Goal: Task Accomplishment & Management: Manage account settings

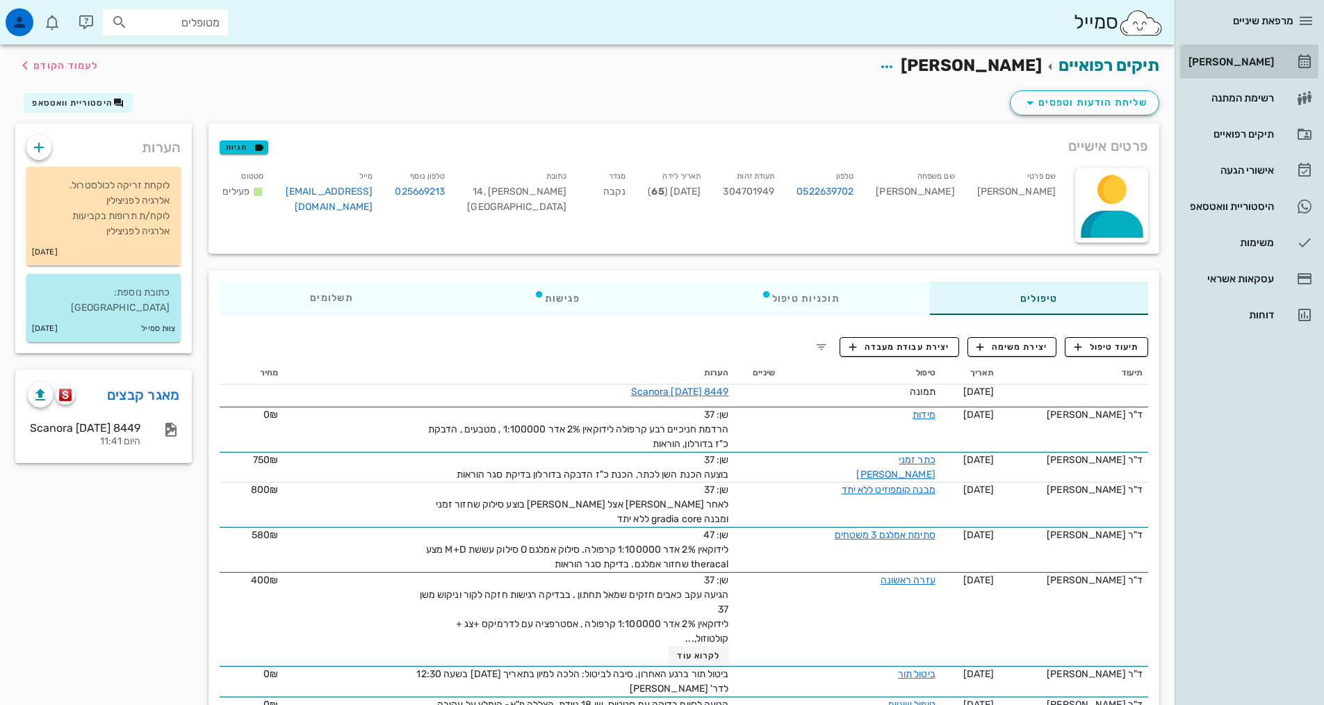
click at [1254, 63] on div "[PERSON_NAME]" at bounding box center [1230, 61] width 88 height 11
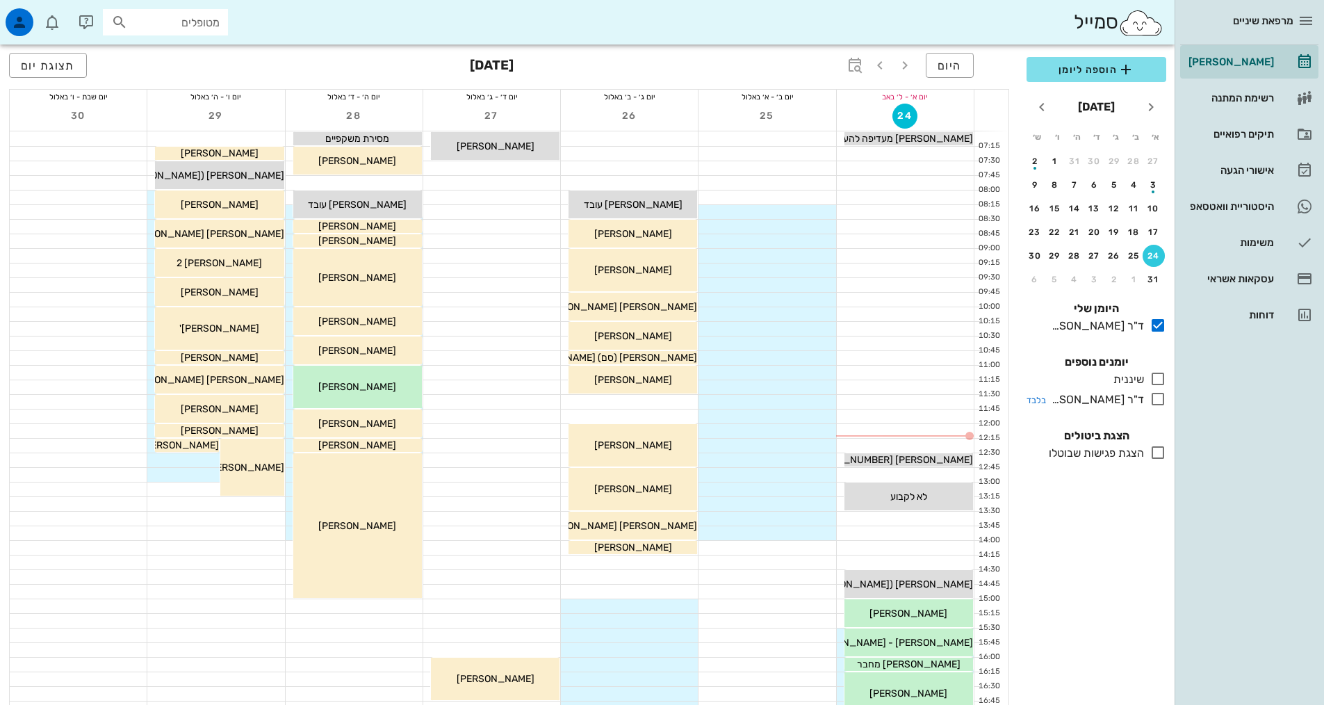
click at [1154, 395] on icon at bounding box center [1157, 399] width 17 height 17
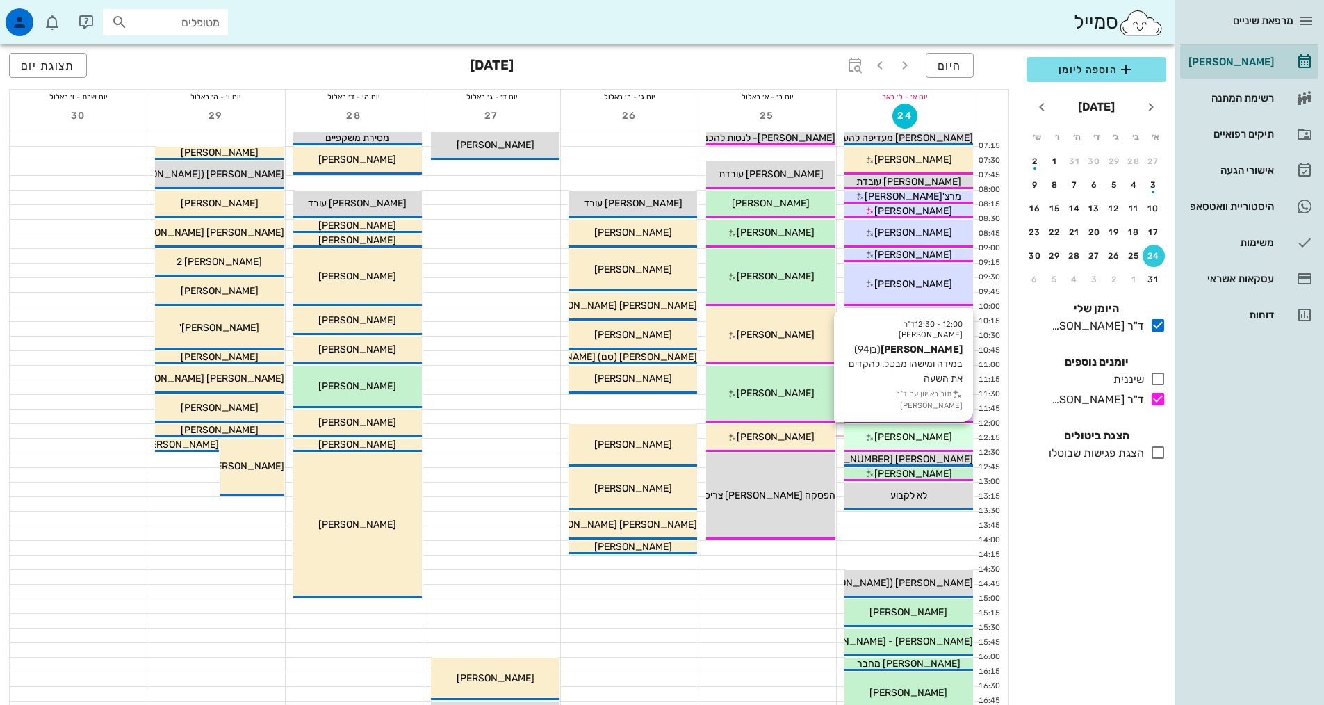
click at [919, 440] on span "[PERSON_NAME]" at bounding box center [913, 437] width 78 height 12
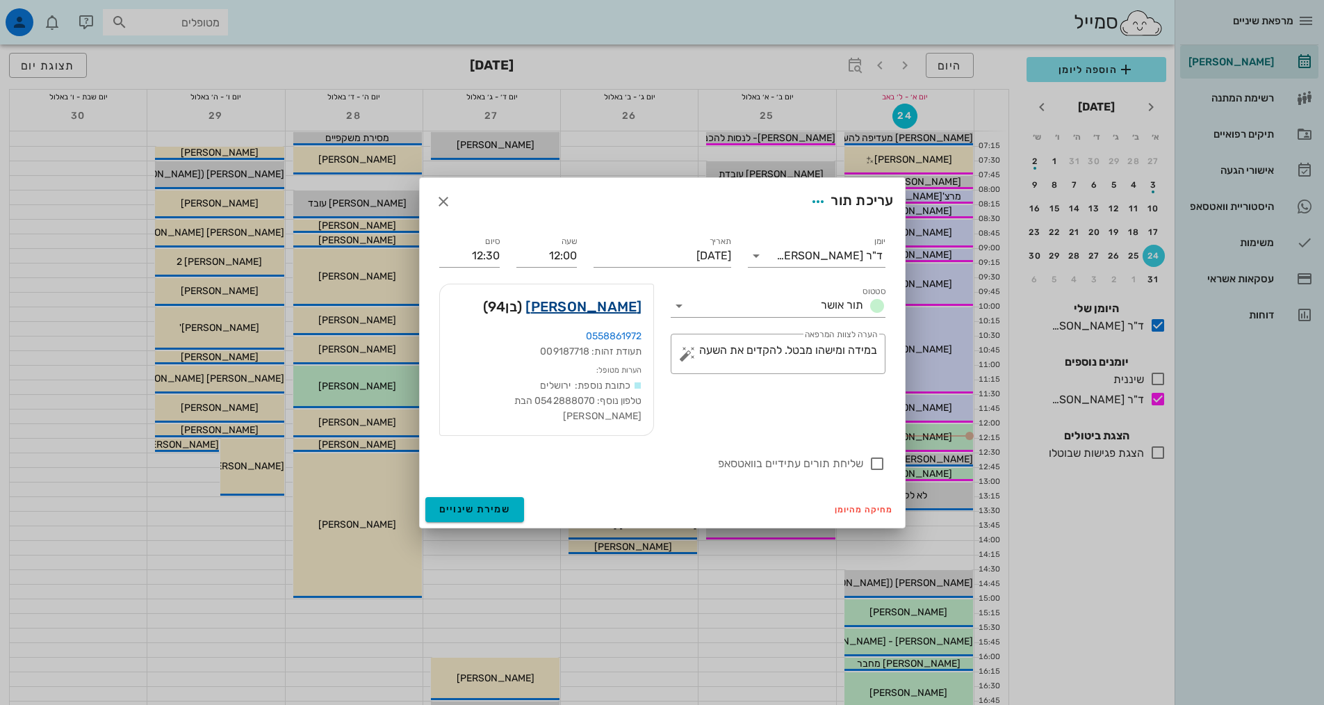
click at [630, 313] on link "[PERSON_NAME]" at bounding box center [583, 306] width 116 height 22
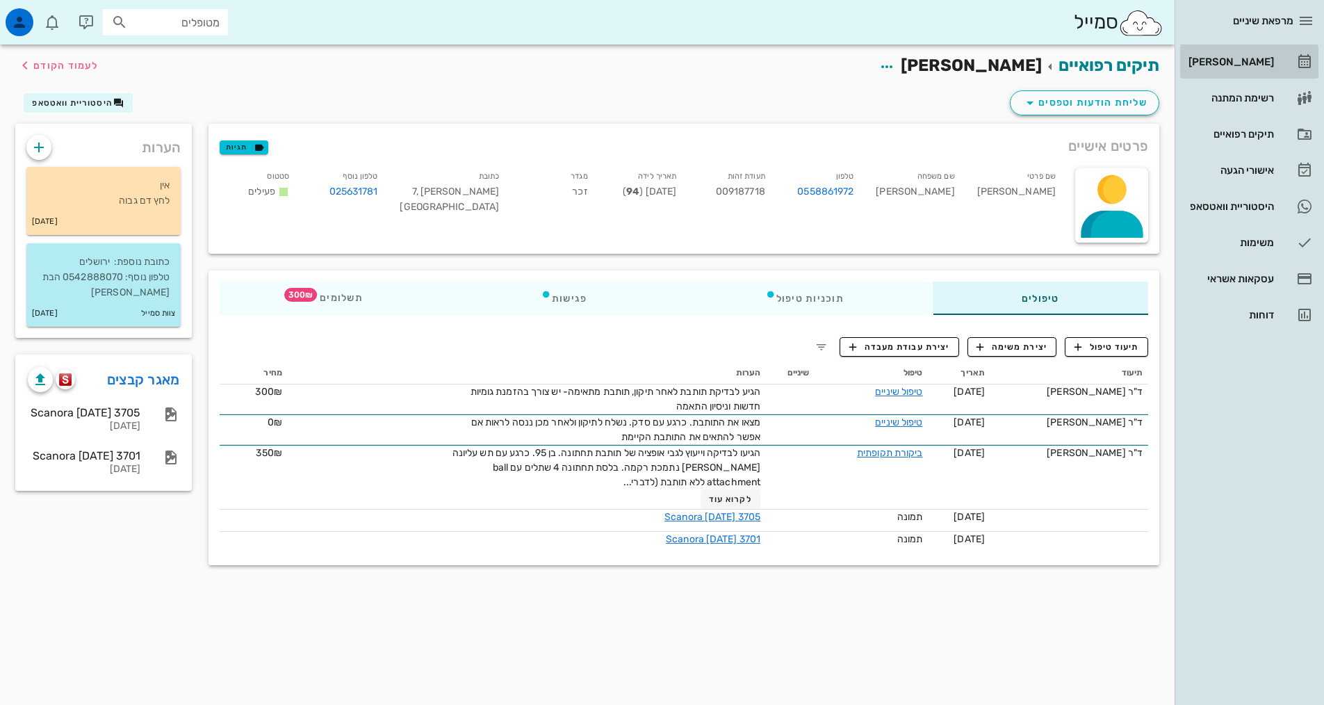
click at [1246, 66] on div "[PERSON_NAME]" at bounding box center [1230, 61] width 88 height 11
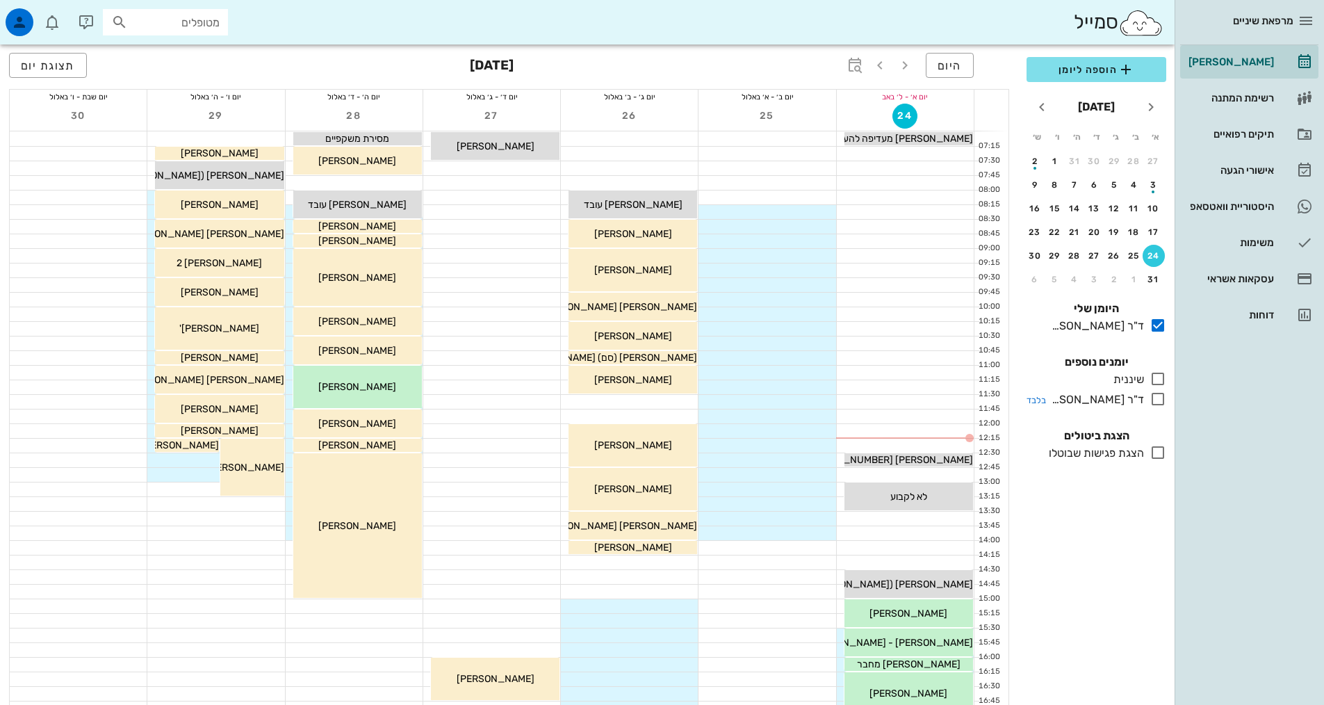
click at [1154, 392] on icon at bounding box center [1157, 399] width 17 height 17
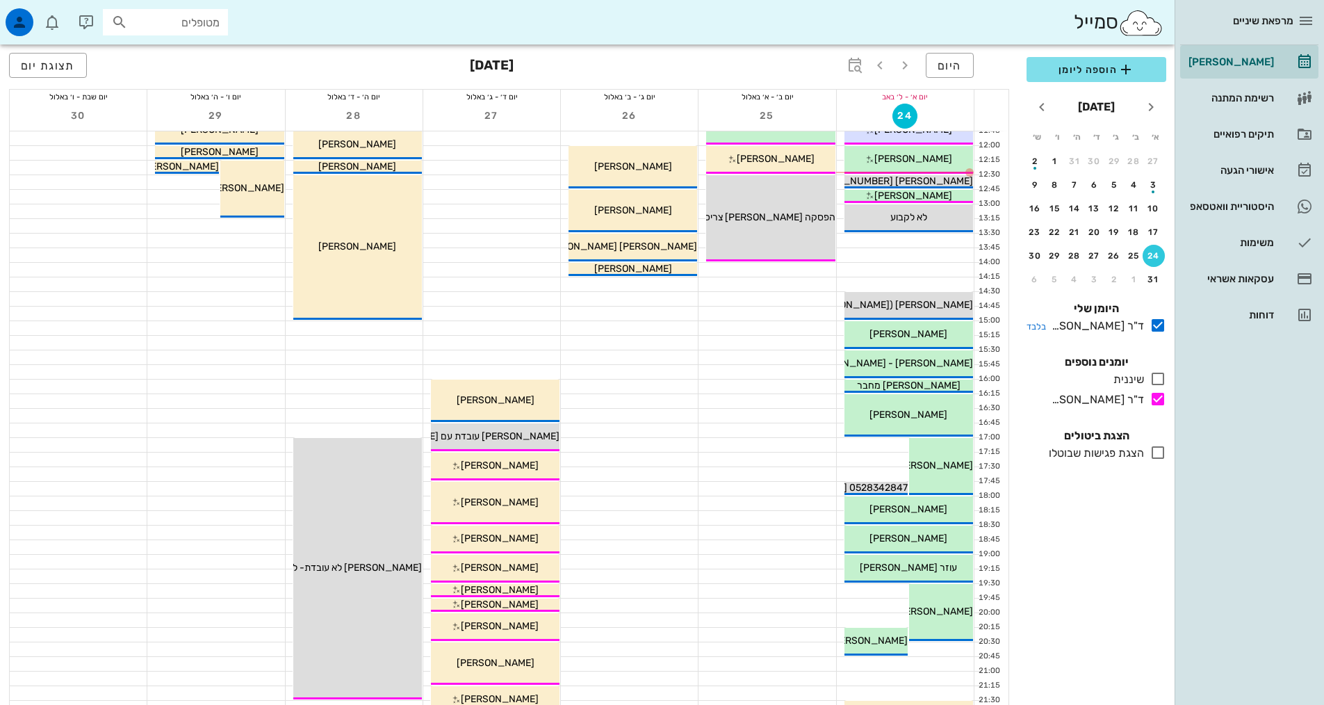
scroll to position [139, 0]
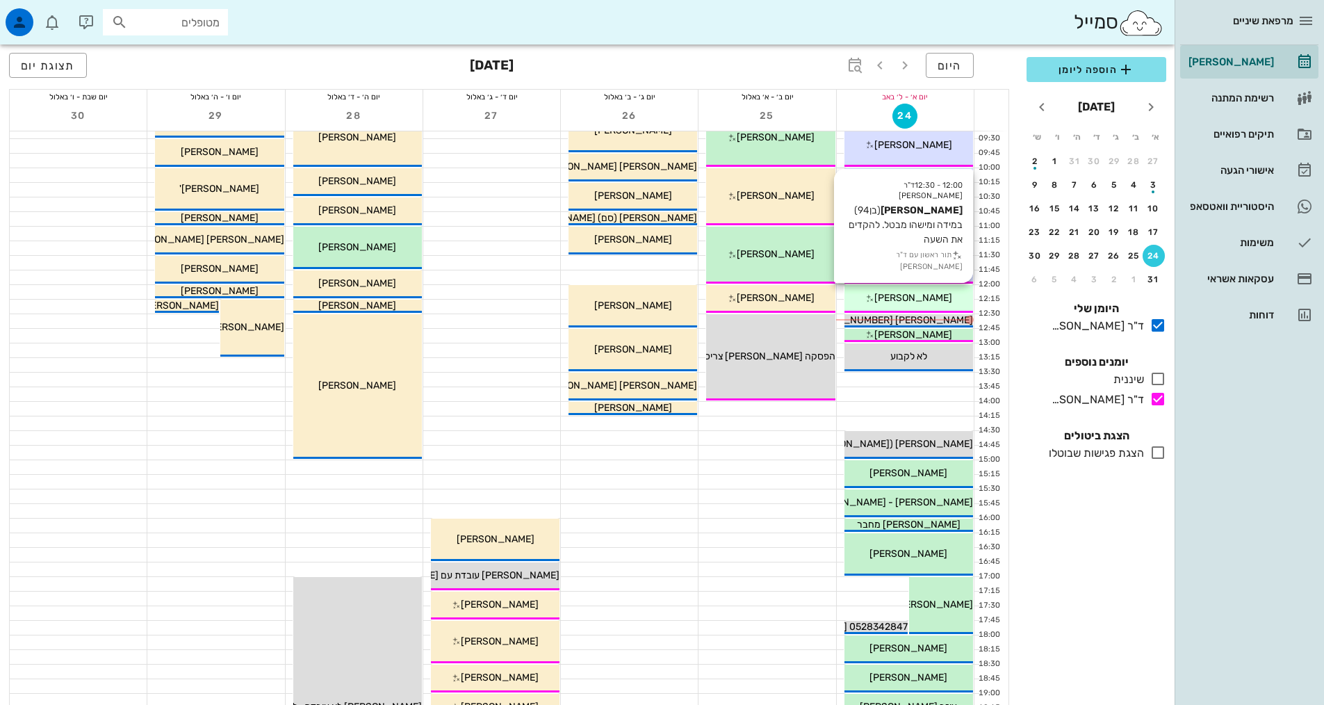
click at [946, 302] on div "[PERSON_NAME]" at bounding box center [908, 297] width 129 height 15
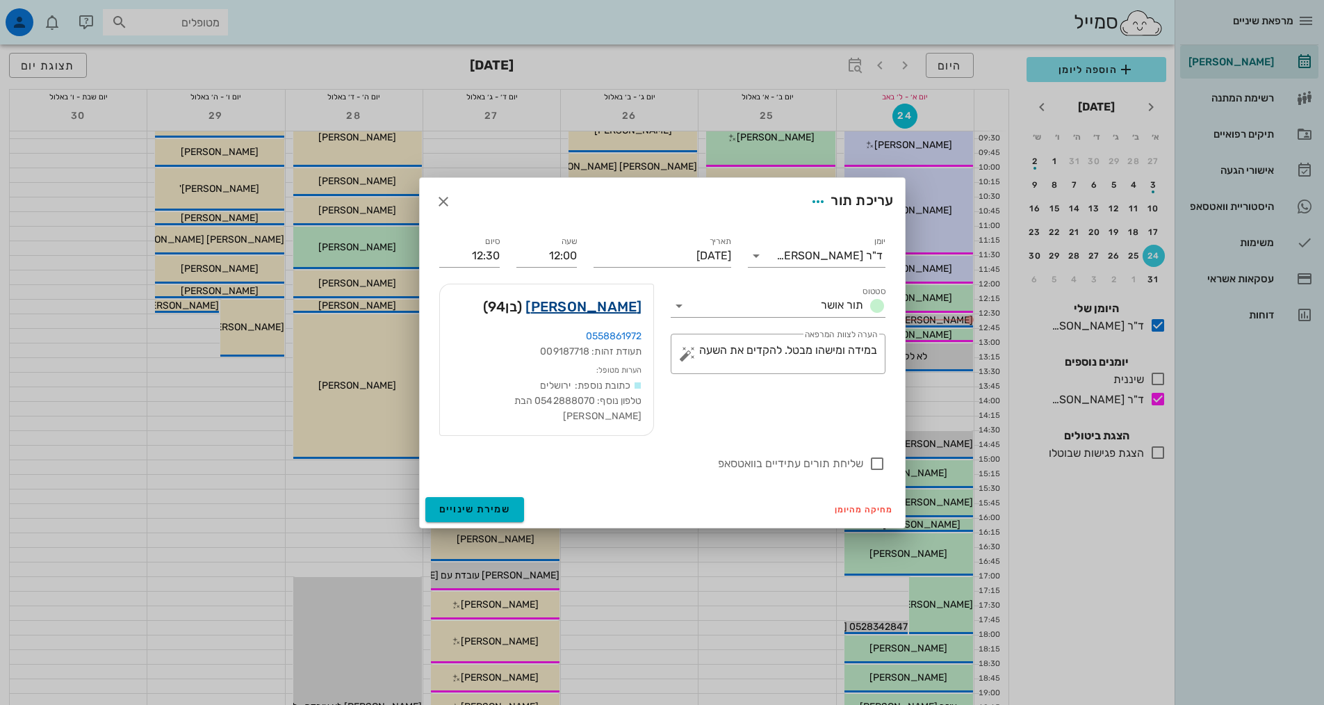
click at [624, 315] on link "[PERSON_NAME]" at bounding box center [583, 306] width 116 height 22
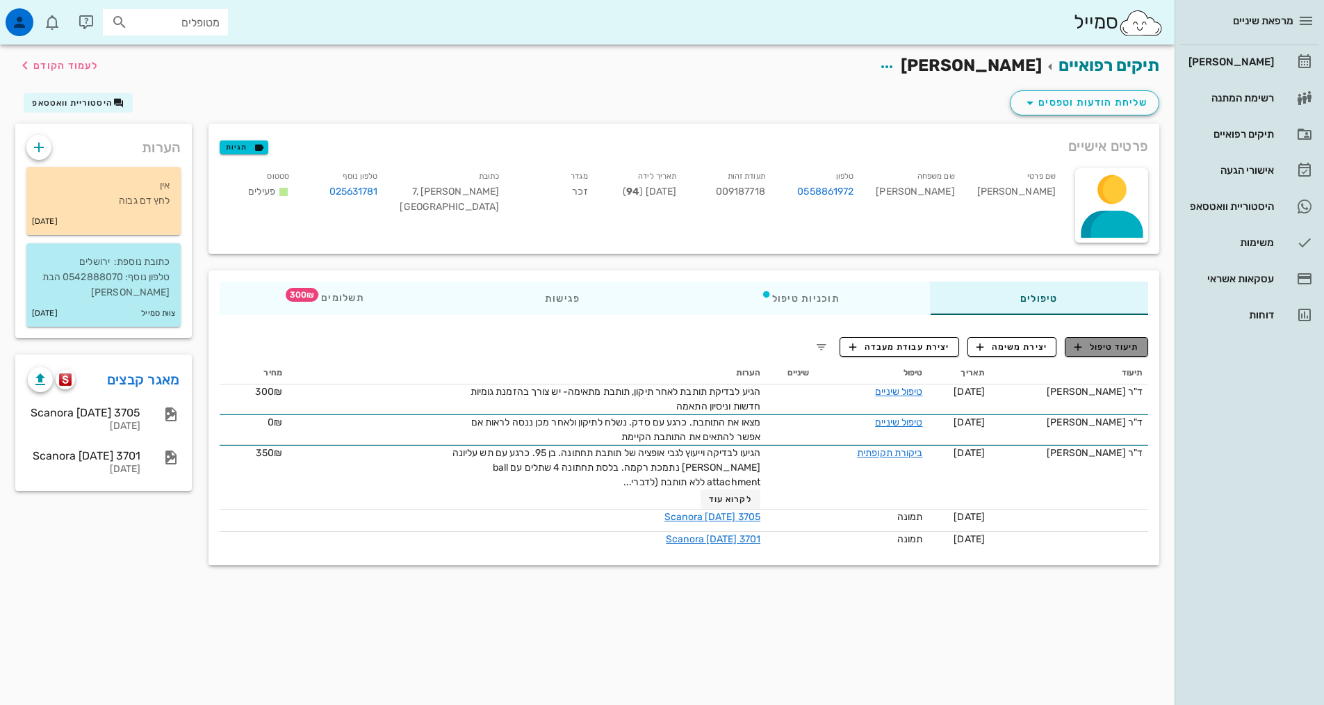
click at [1122, 346] on span "תיעוד טיפול" at bounding box center [1106, 347] width 65 height 13
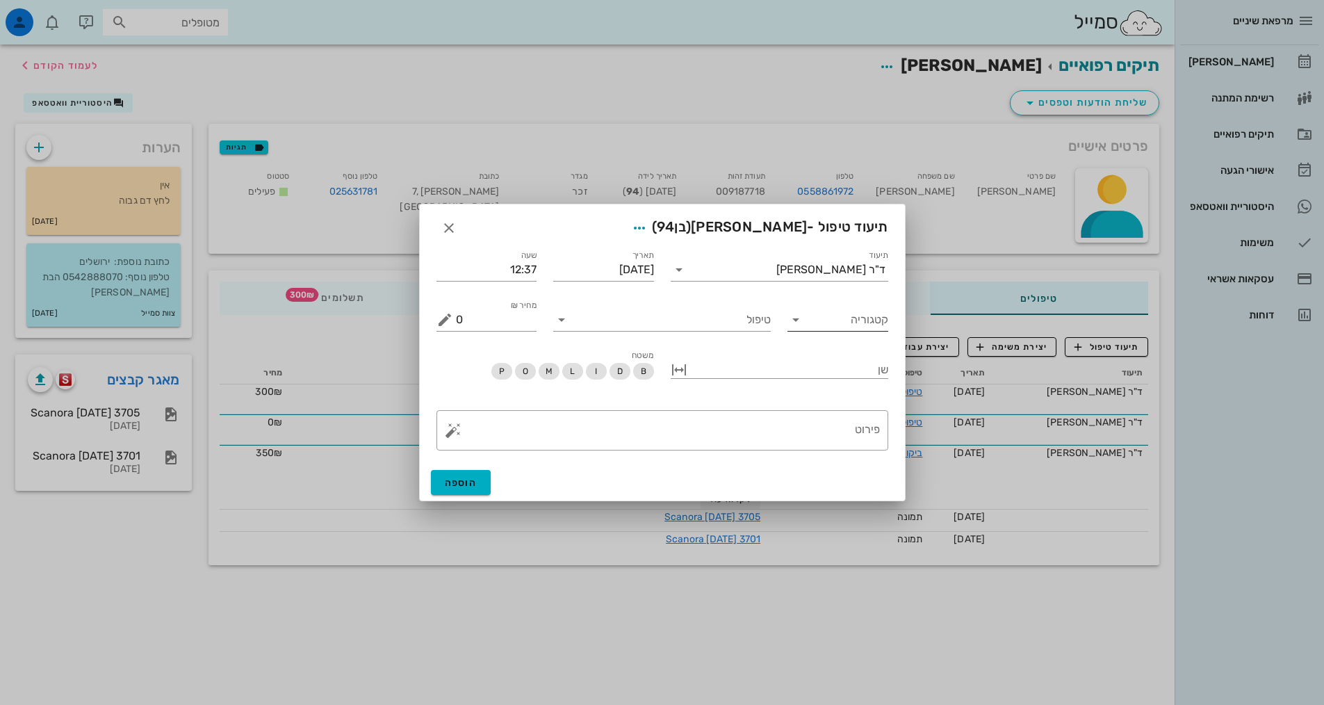
click at [825, 321] on input "קטגוריה" at bounding box center [849, 320] width 79 height 22
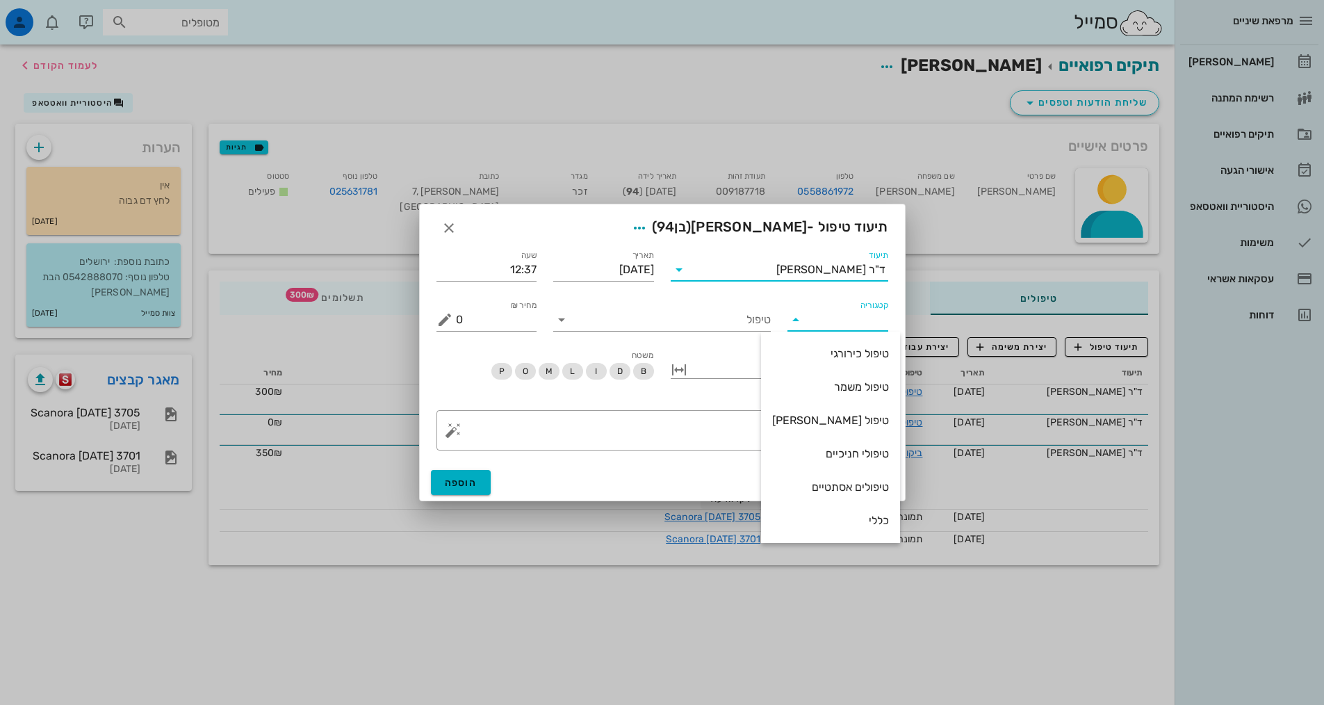
click at [776, 275] on input "תיעוד" at bounding box center [733, 270] width 86 height 22
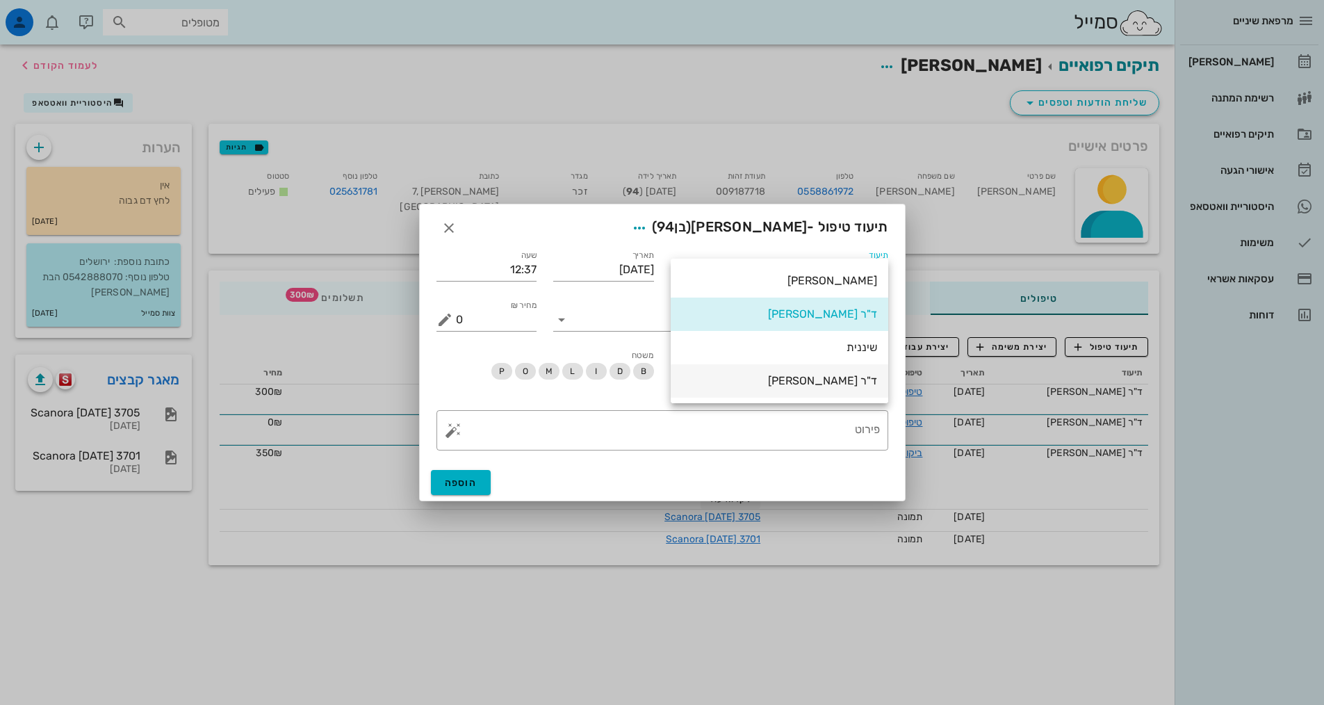
click at [831, 384] on div "ד"ר [PERSON_NAME]" at bounding box center [779, 380] width 195 height 13
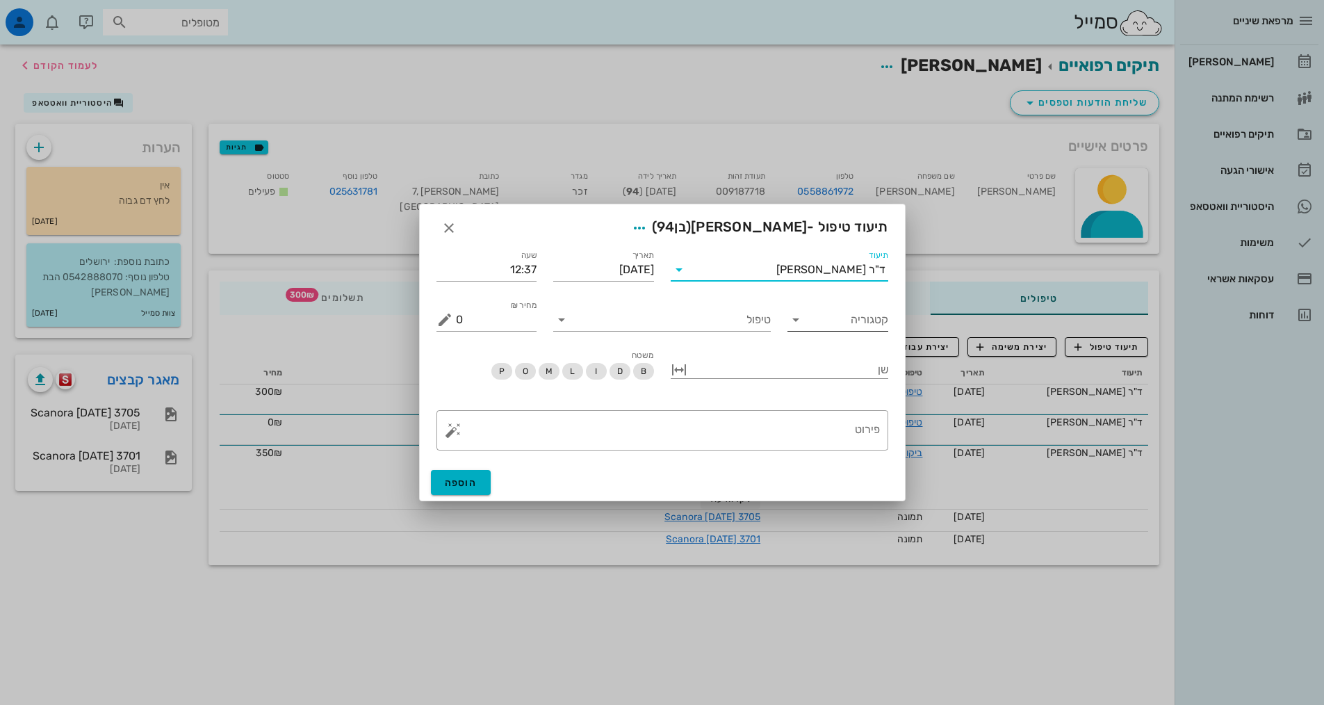
click at [846, 328] on input "קטגוריה" at bounding box center [849, 320] width 79 height 22
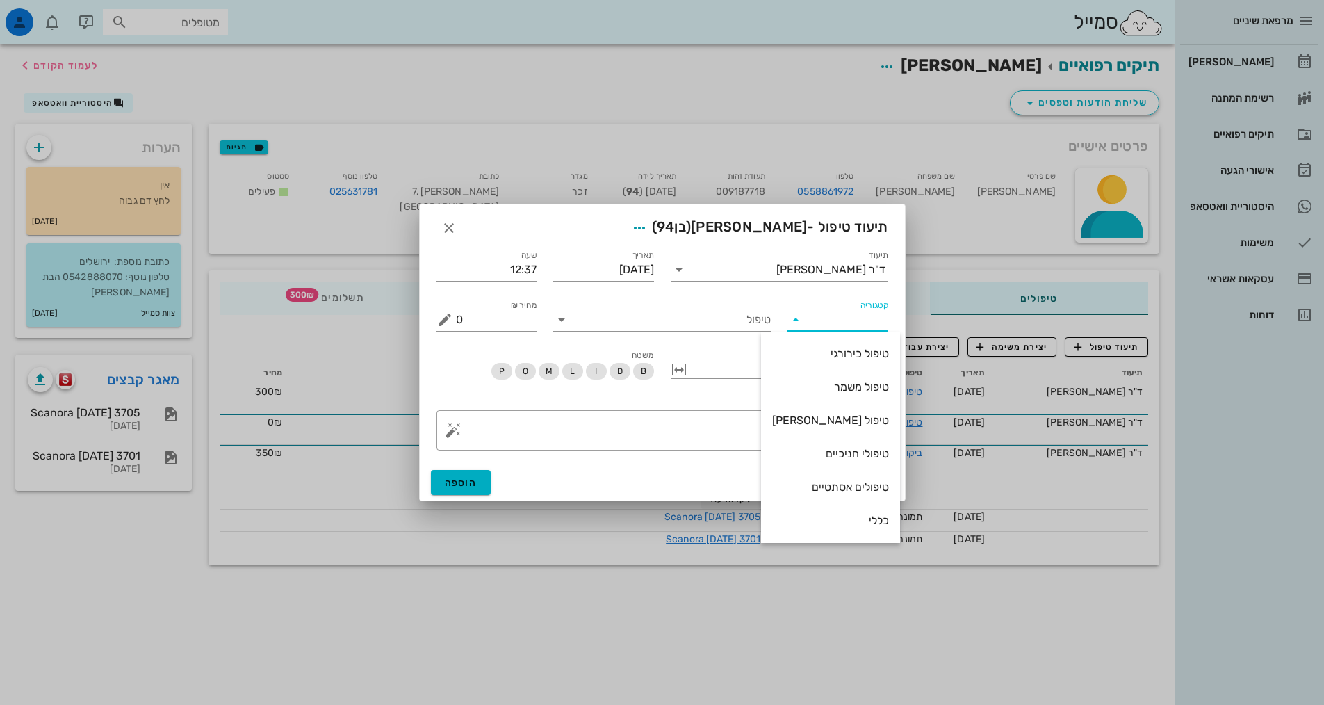
click at [839, 514] on div "כללי" at bounding box center [830, 520] width 117 height 13
type input "כללי"
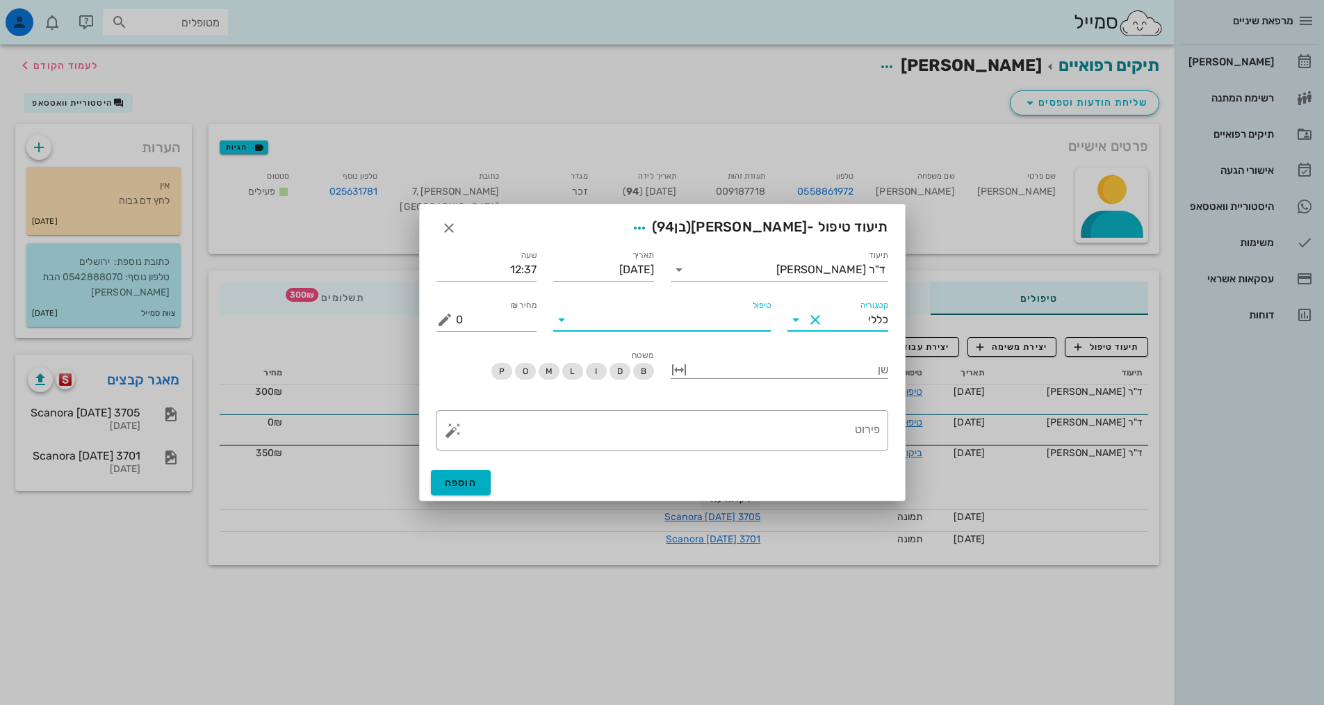
click at [703, 330] on div "טיפול" at bounding box center [662, 320] width 218 height 22
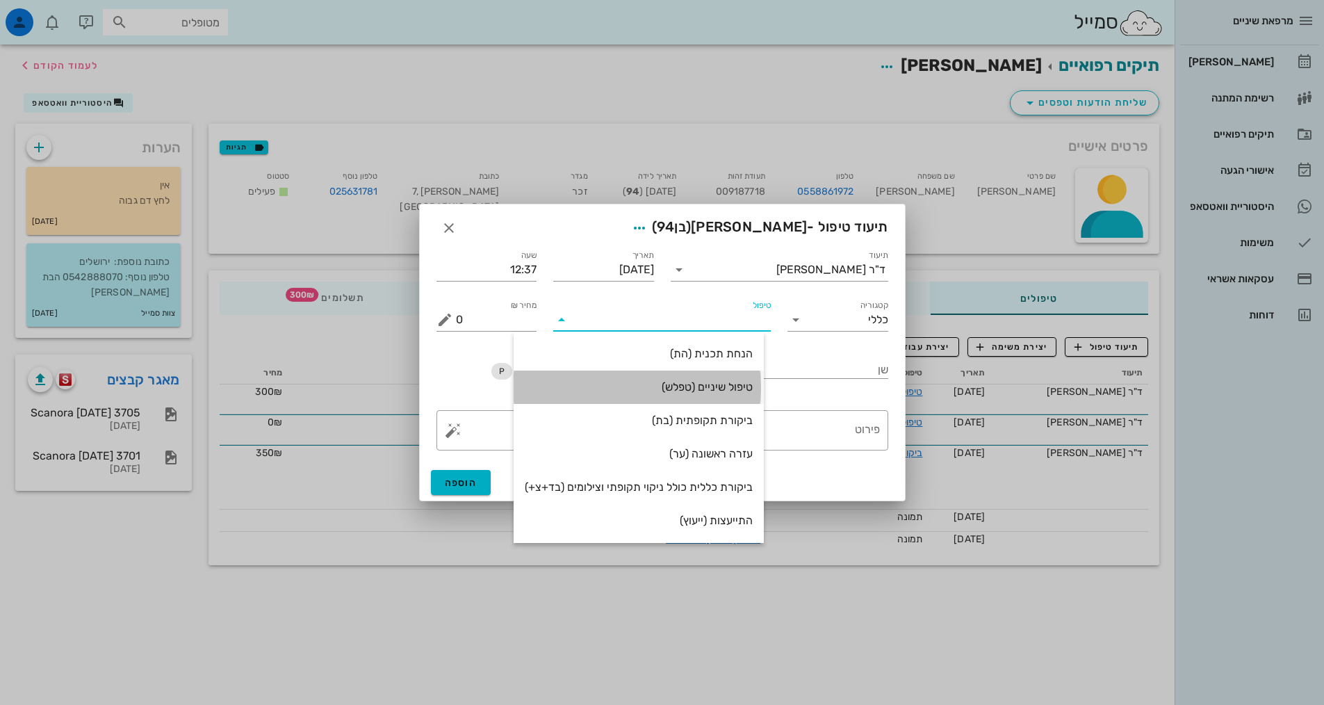
click at [712, 384] on div "טיפול שיניים (טפלש)" at bounding box center [639, 386] width 228 height 13
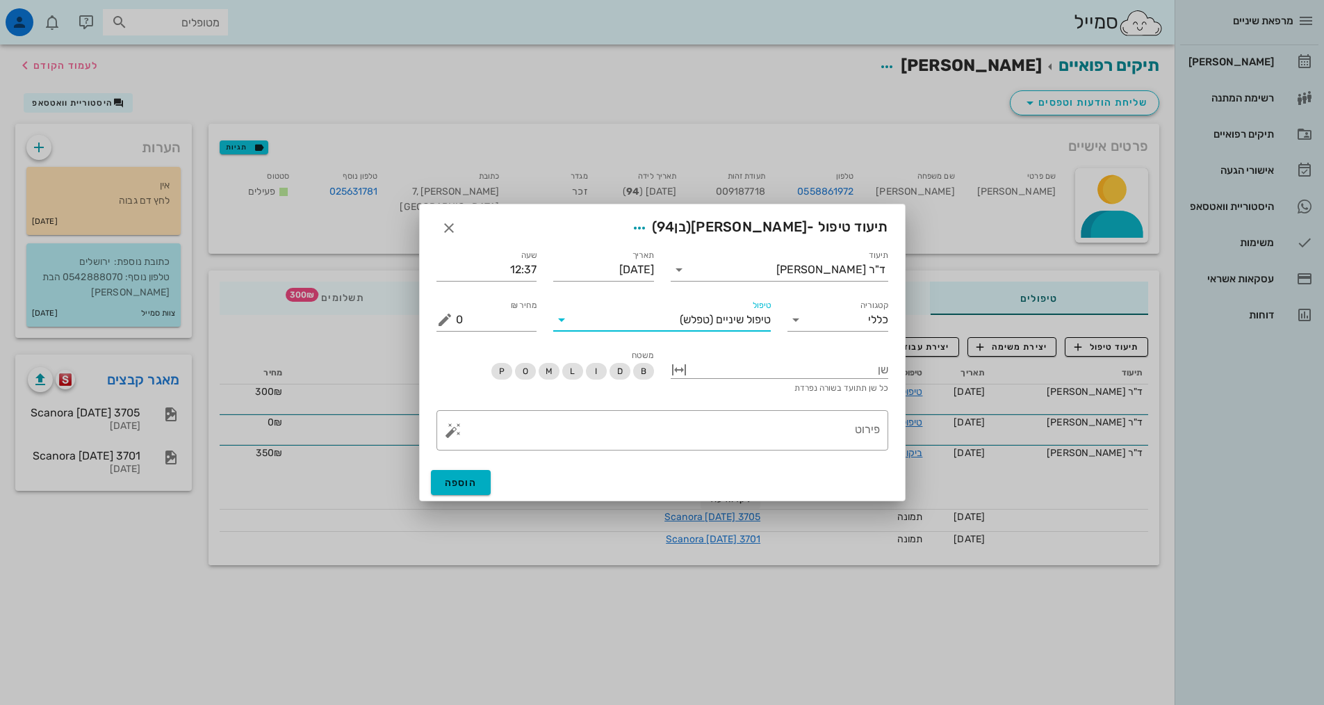
click at [814, 456] on div "​ פירוט" at bounding box center [662, 430] width 468 height 57
click at [812, 437] on textarea "פירוט" at bounding box center [668, 433] width 424 height 33
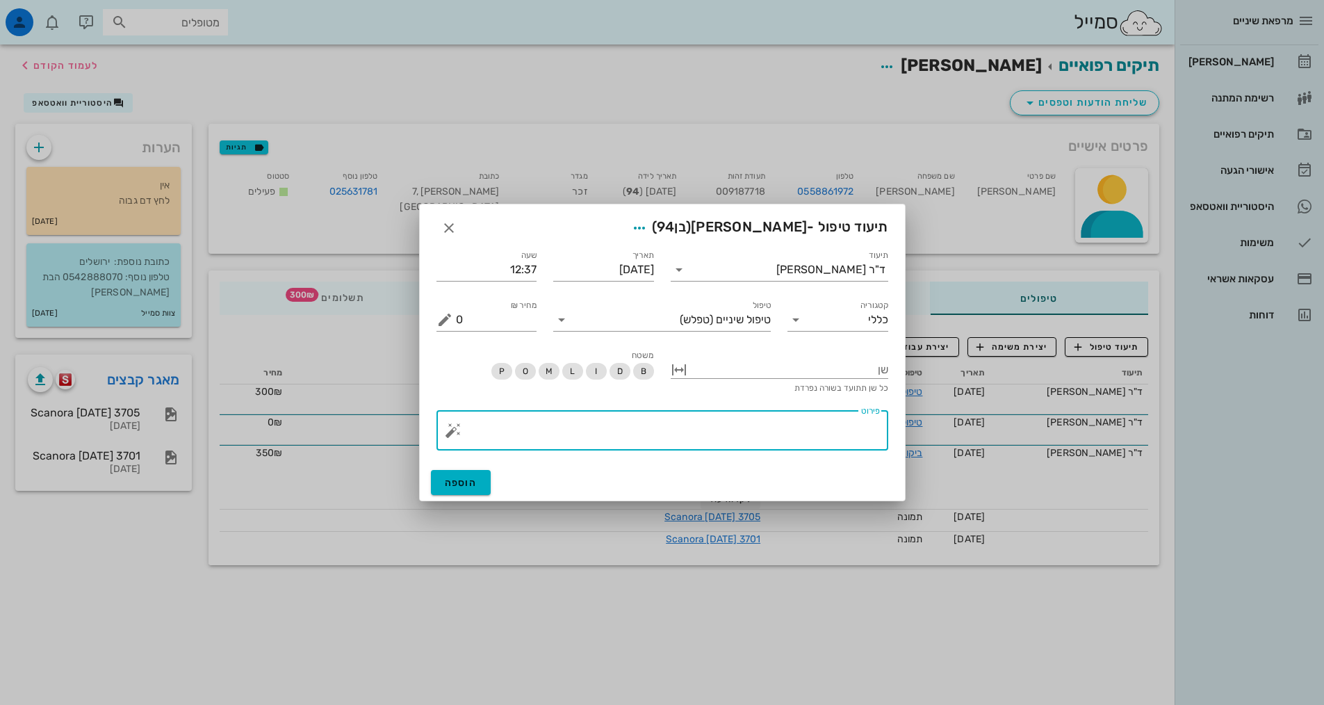
type textarea "ו"
type textarea "הגיע עם שברים ב 3 שיניים בתותבת עליונה- 12,11,21. נשלח [PERSON_NAME] לתיקון"
click at [490, 478] on button "הוספה" at bounding box center [461, 482] width 60 height 25
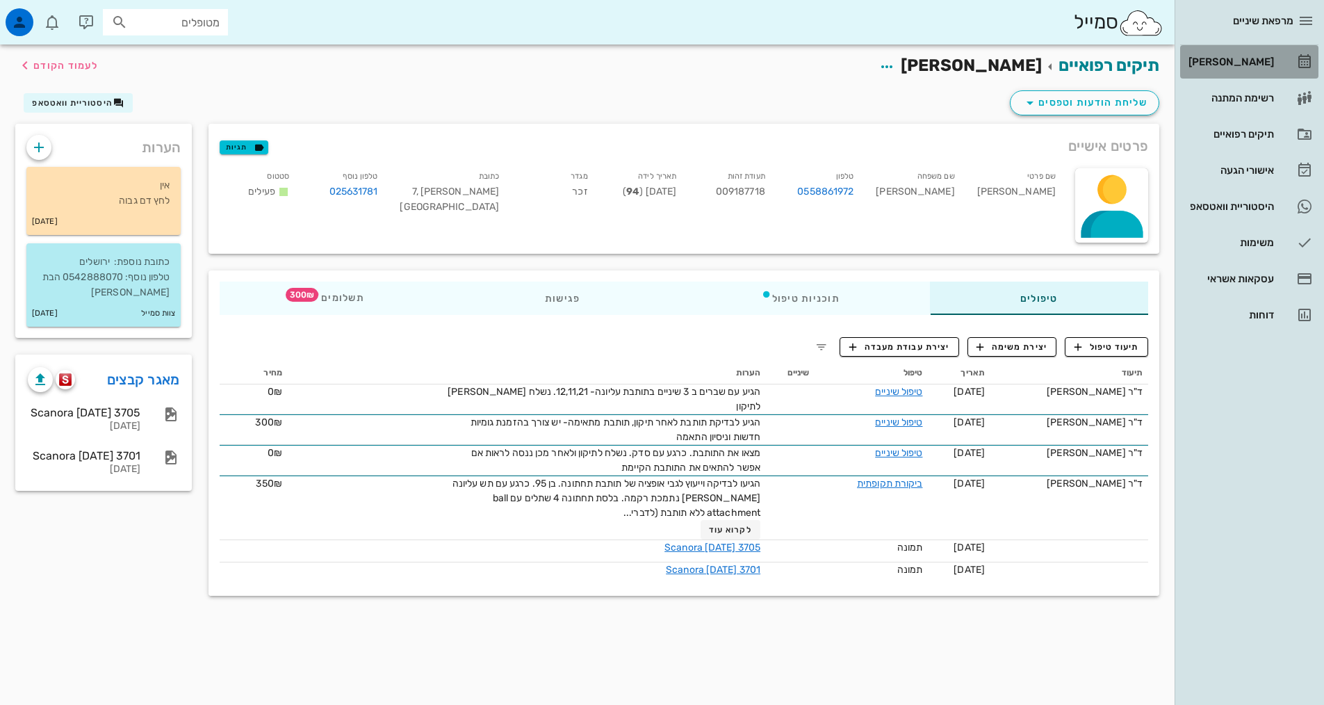
click at [1213, 63] on div "[PERSON_NAME]" at bounding box center [1230, 61] width 88 height 11
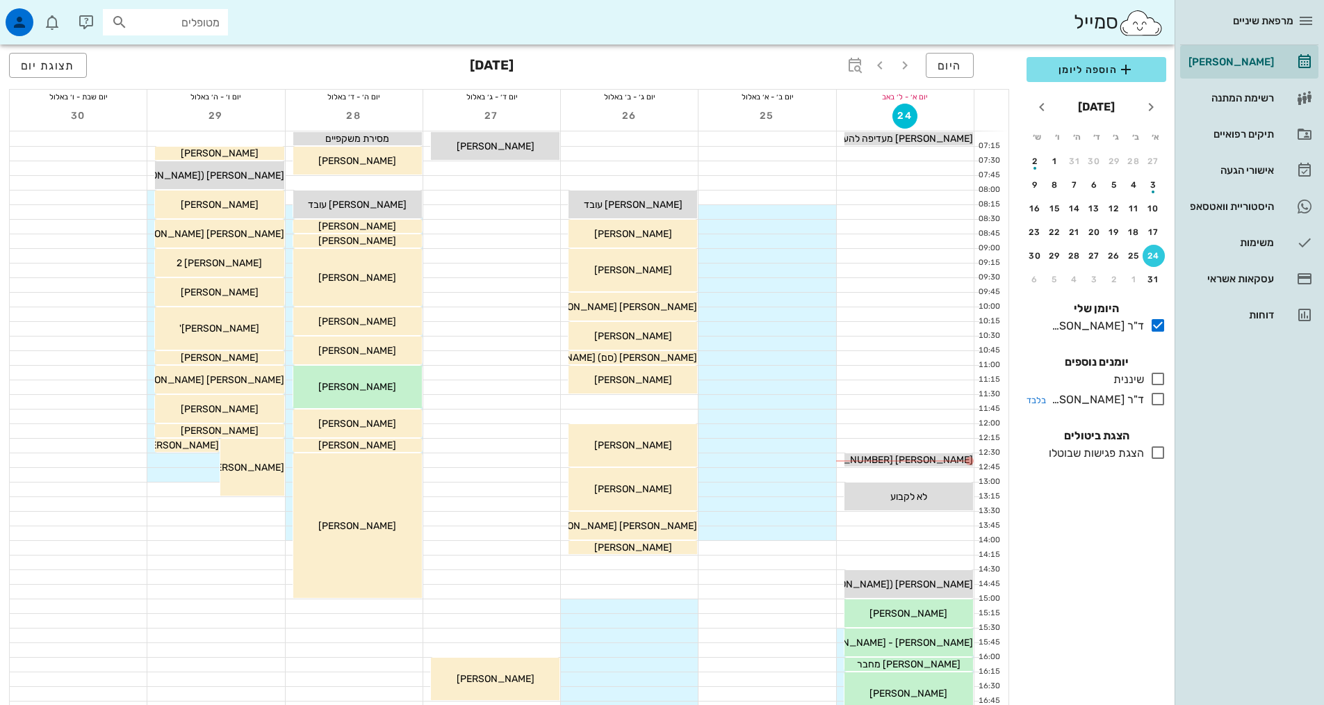
click at [1142, 407] on div "ד"ר [PERSON_NAME]" at bounding box center [1095, 399] width 98 height 17
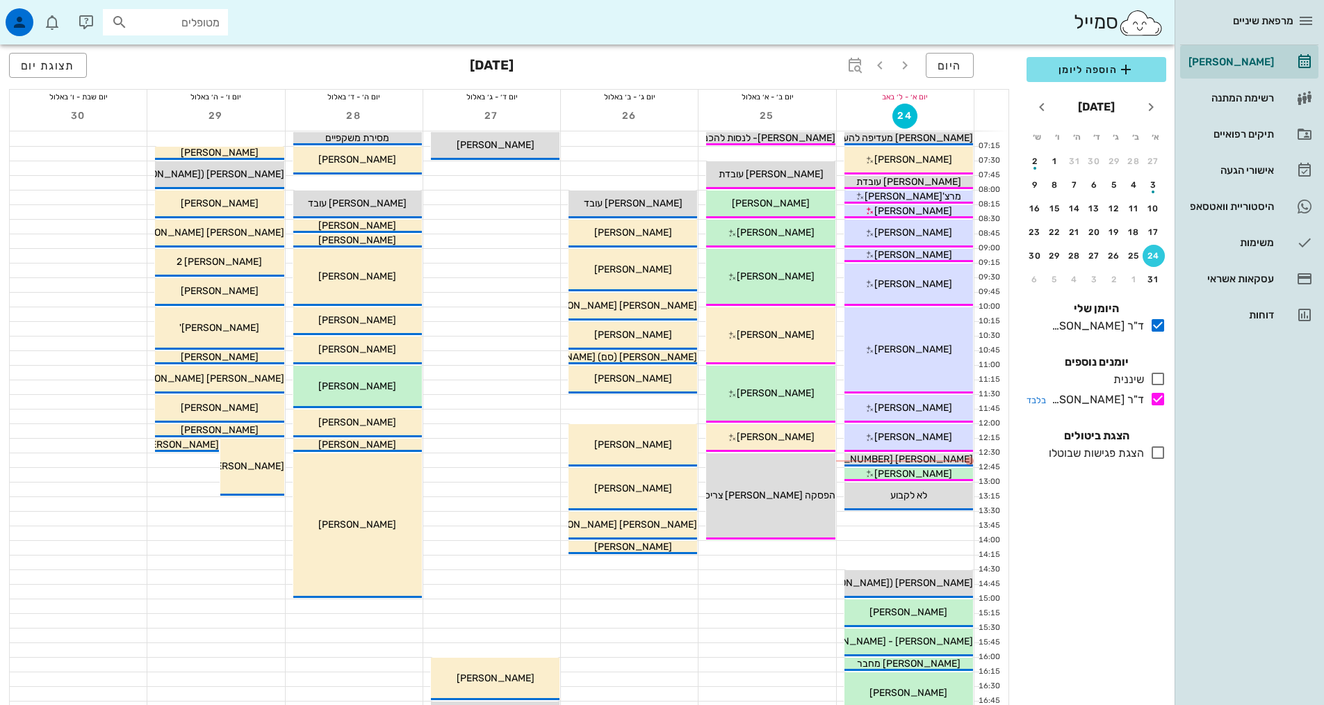
click at [1152, 400] on icon at bounding box center [1157, 399] width 17 height 17
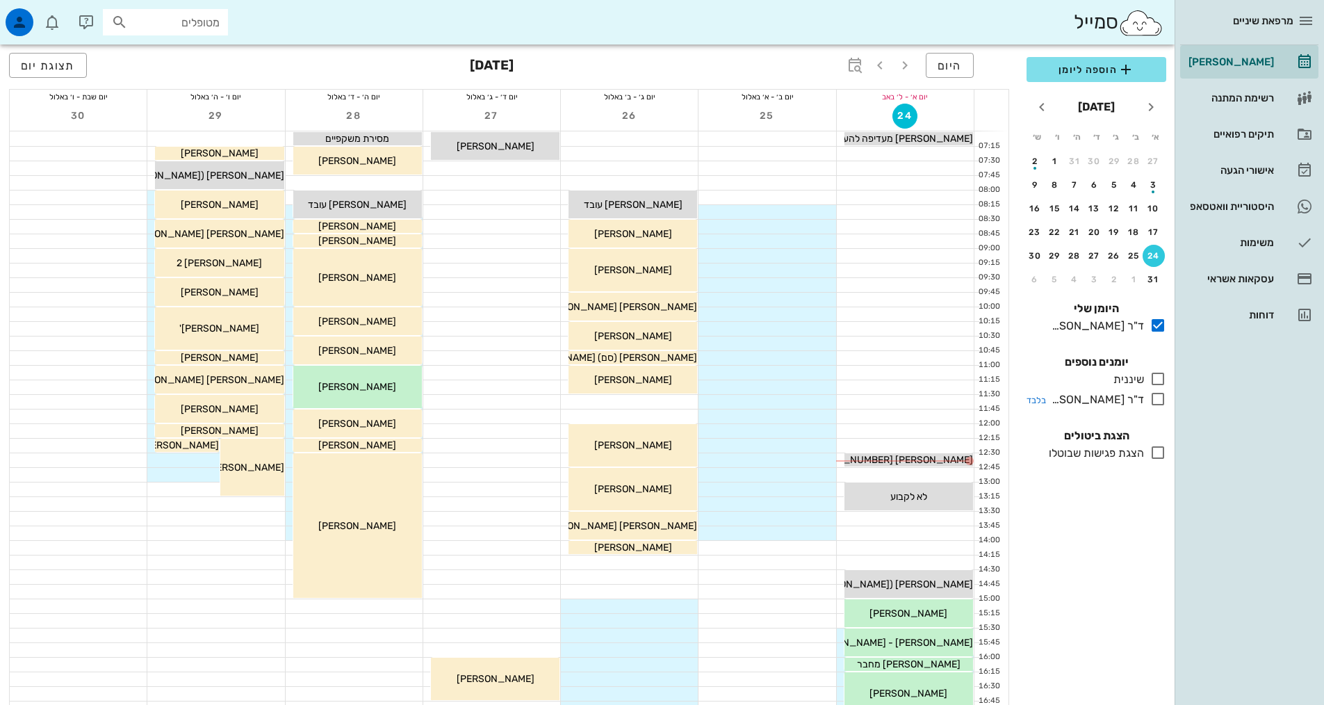
click at [1152, 400] on icon at bounding box center [1157, 399] width 17 height 17
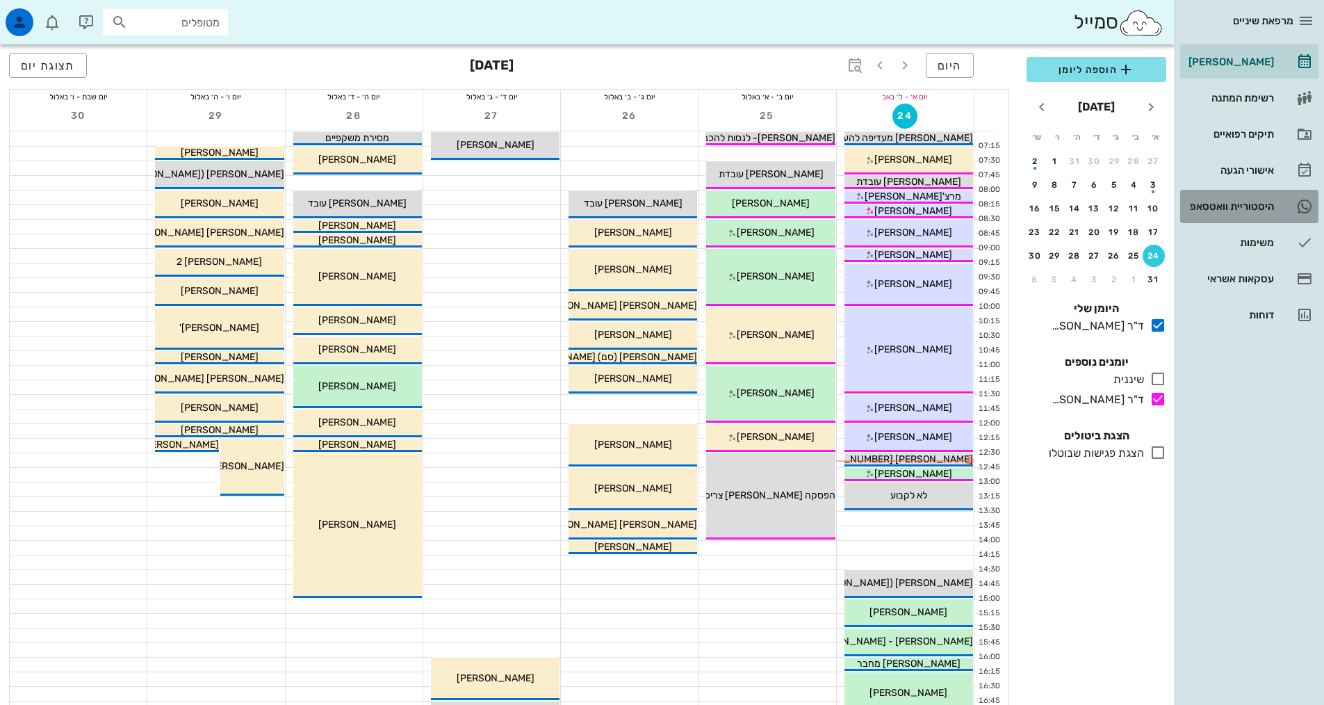
click at [1219, 211] on div "היסטוריית וואטסאפ" at bounding box center [1230, 206] width 88 height 11
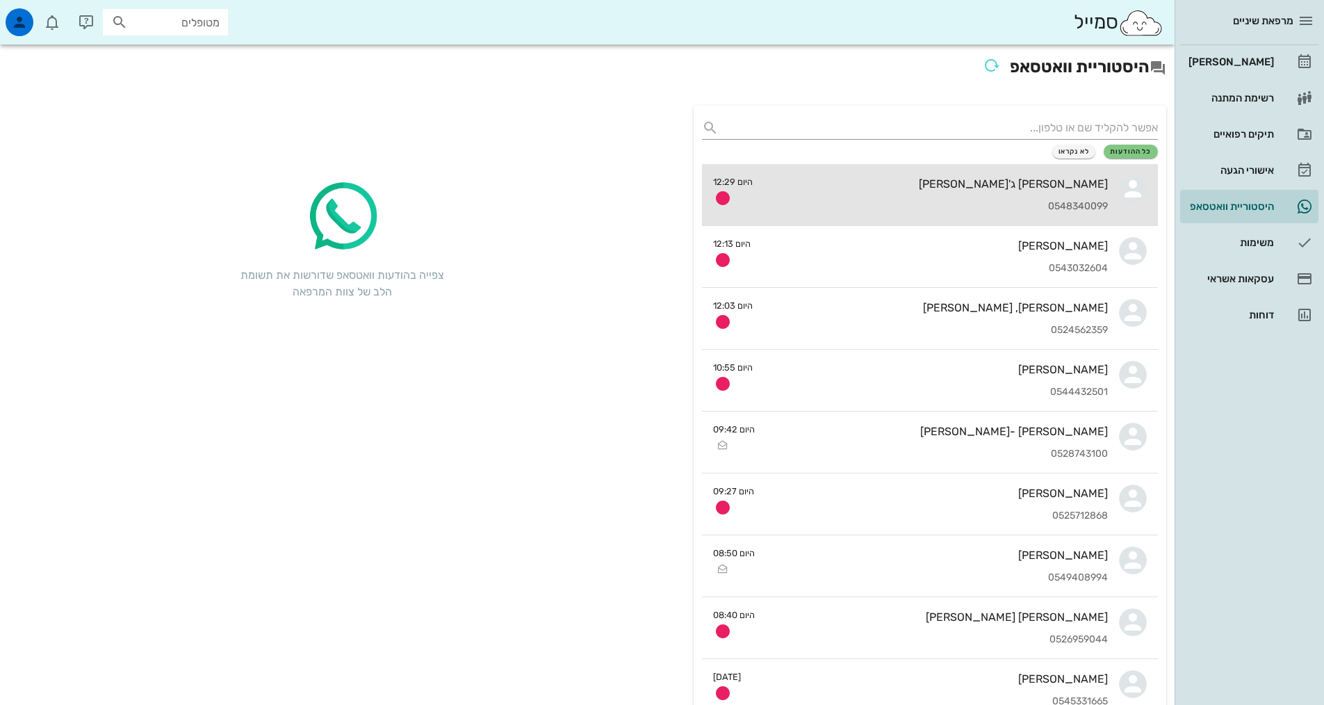
click at [840, 179] on div "[PERSON_NAME] ג'[PERSON_NAME]" at bounding box center [936, 183] width 344 height 13
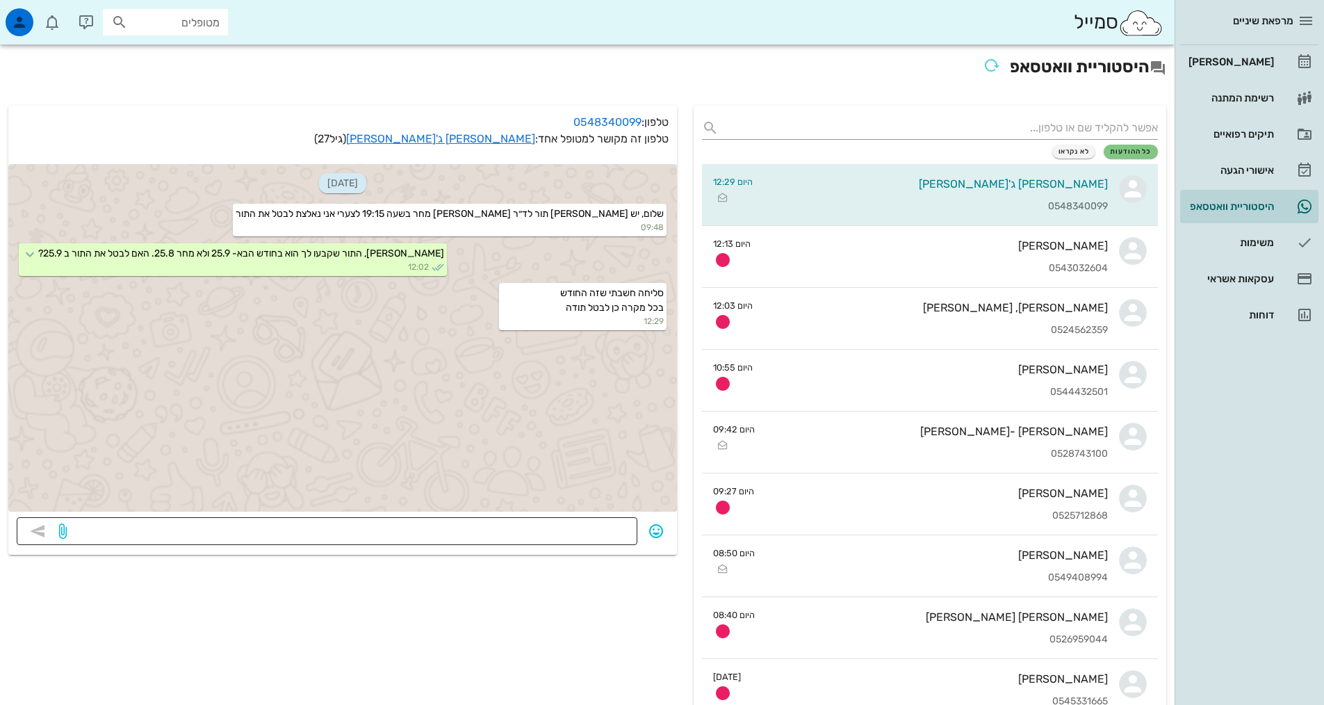
click at [596, 530] on textarea at bounding box center [348, 532] width 559 height 22
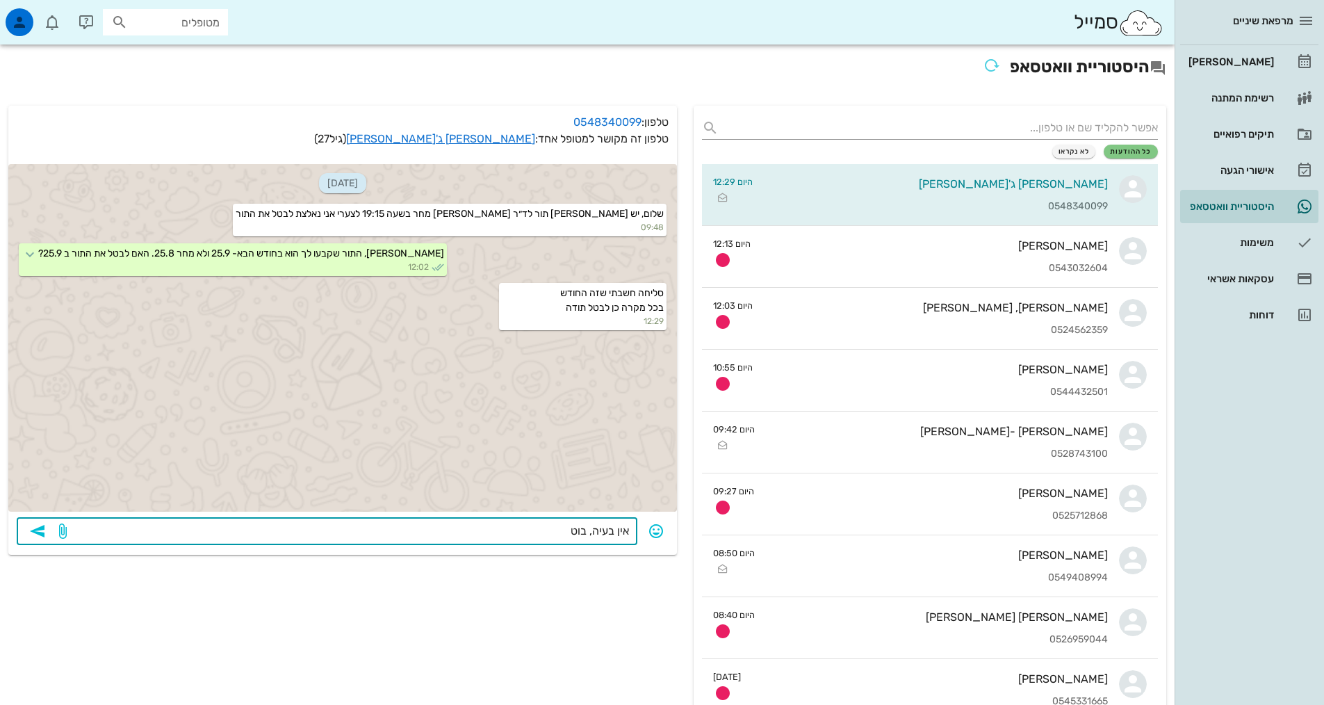
type textarea "אין בעיה, בוטל"
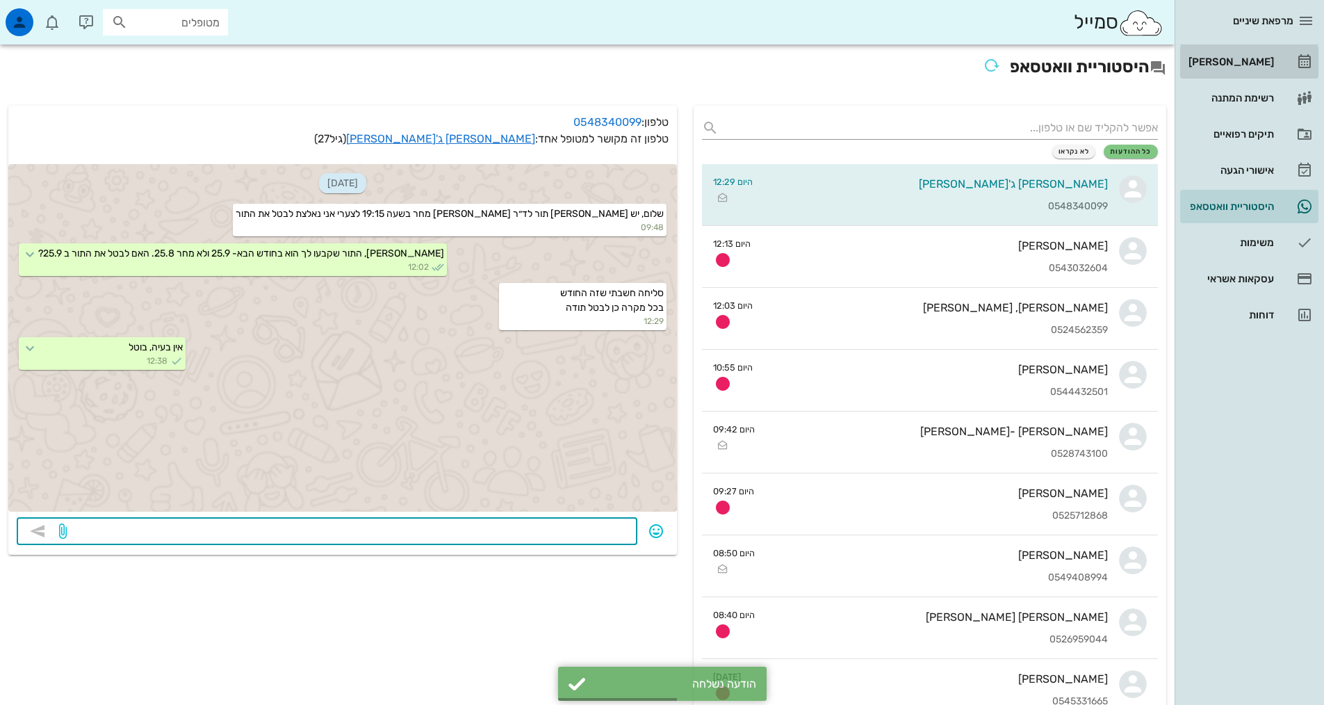
click at [1236, 66] on div "[PERSON_NAME]" at bounding box center [1230, 61] width 88 height 11
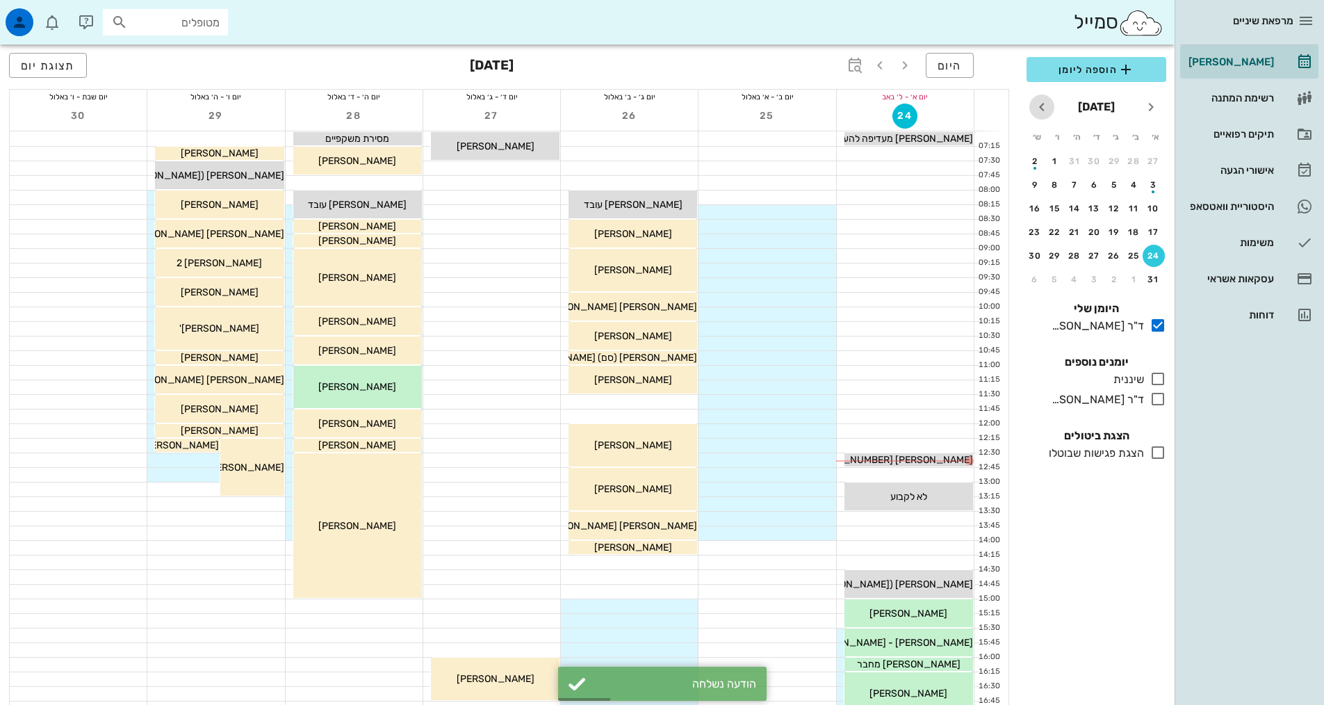
click at [1042, 110] on icon "חודש הבא" at bounding box center [1041, 107] width 17 height 17
click at [1073, 232] on div "25" at bounding box center [1074, 232] width 22 height 10
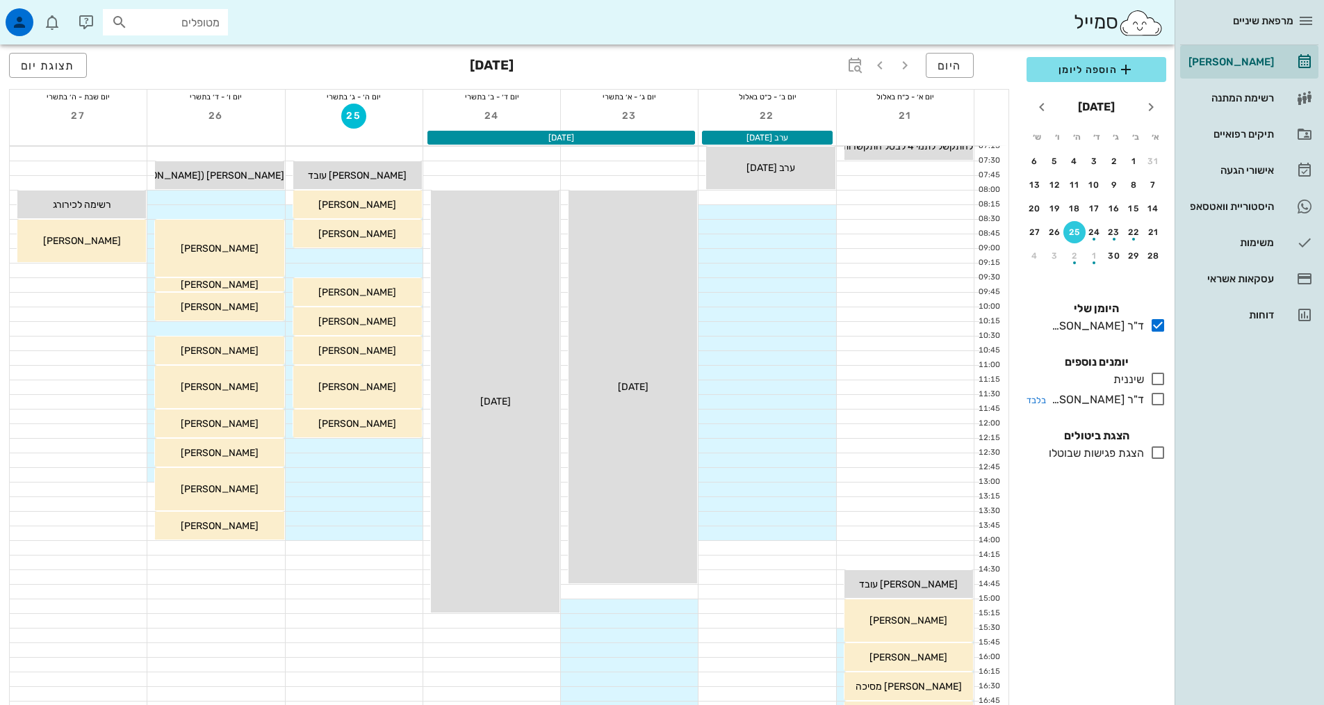
click at [1158, 407] on icon at bounding box center [1157, 399] width 17 height 17
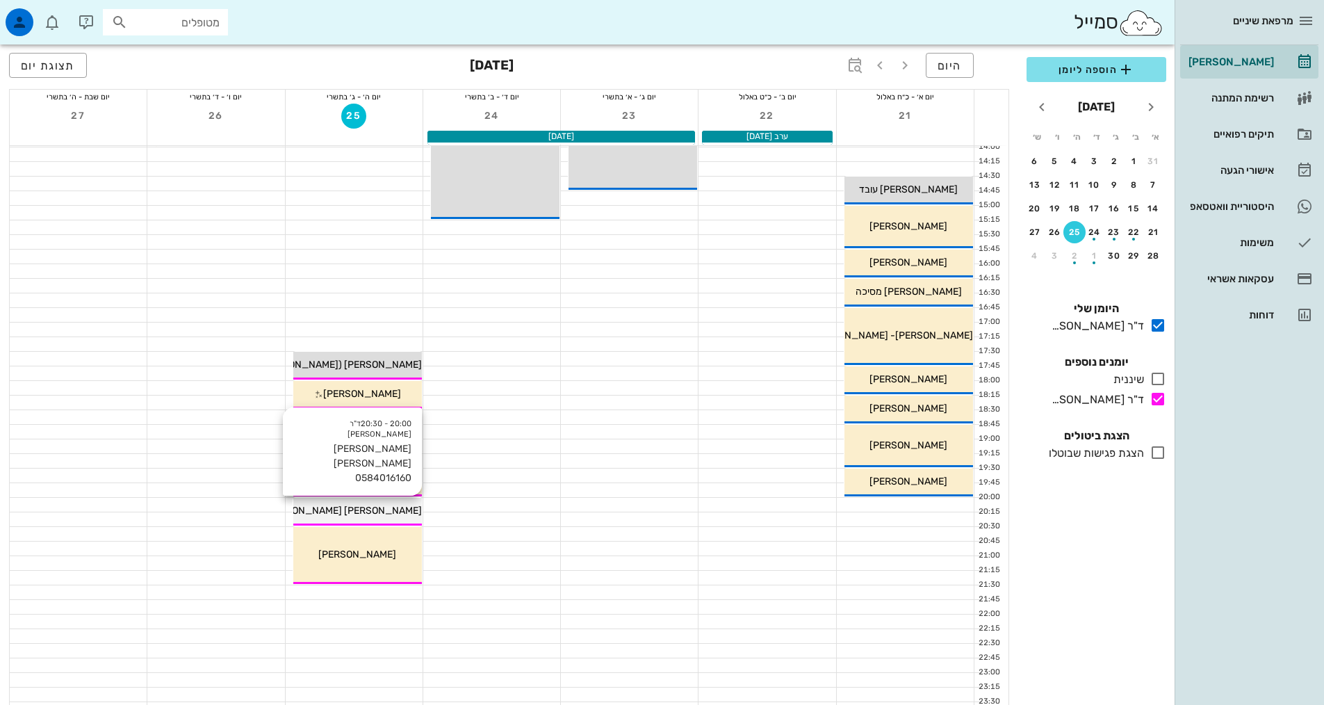
scroll to position [419, 0]
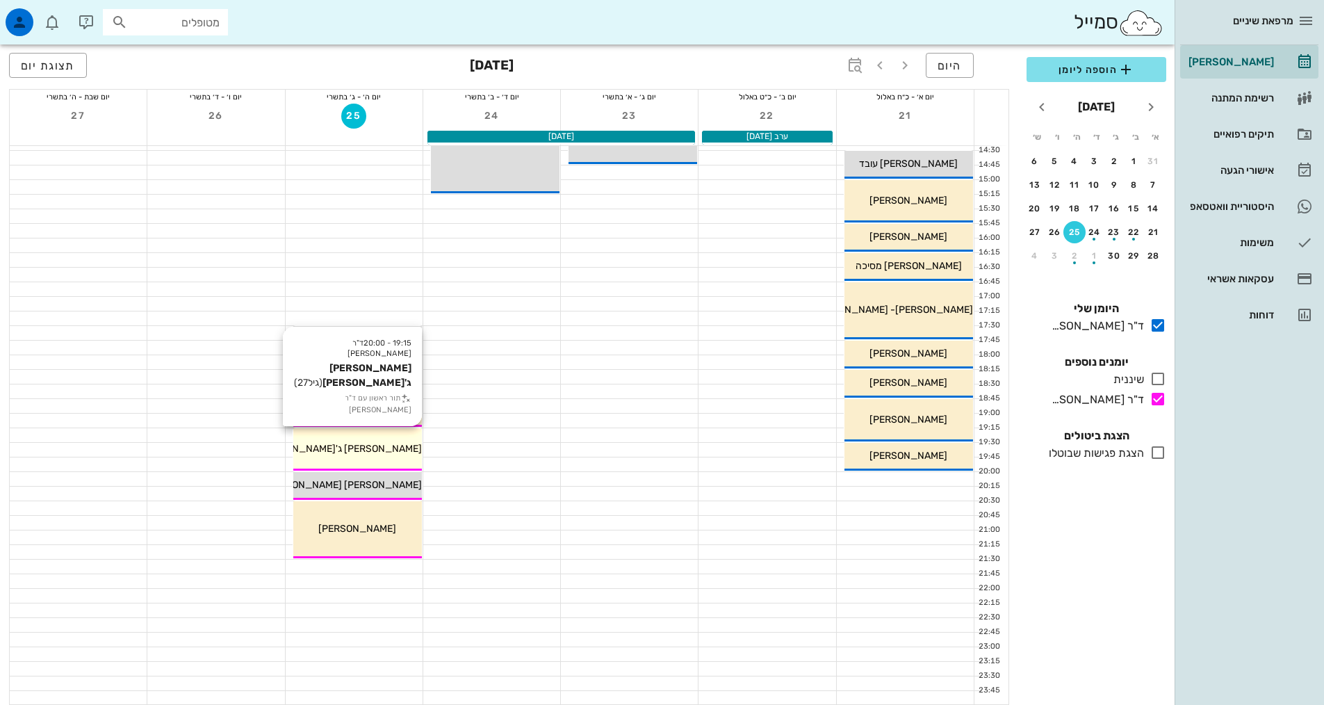
click at [377, 448] on span "[PERSON_NAME] ג'[PERSON_NAME]" at bounding box center [340, 449] width 164 height 12
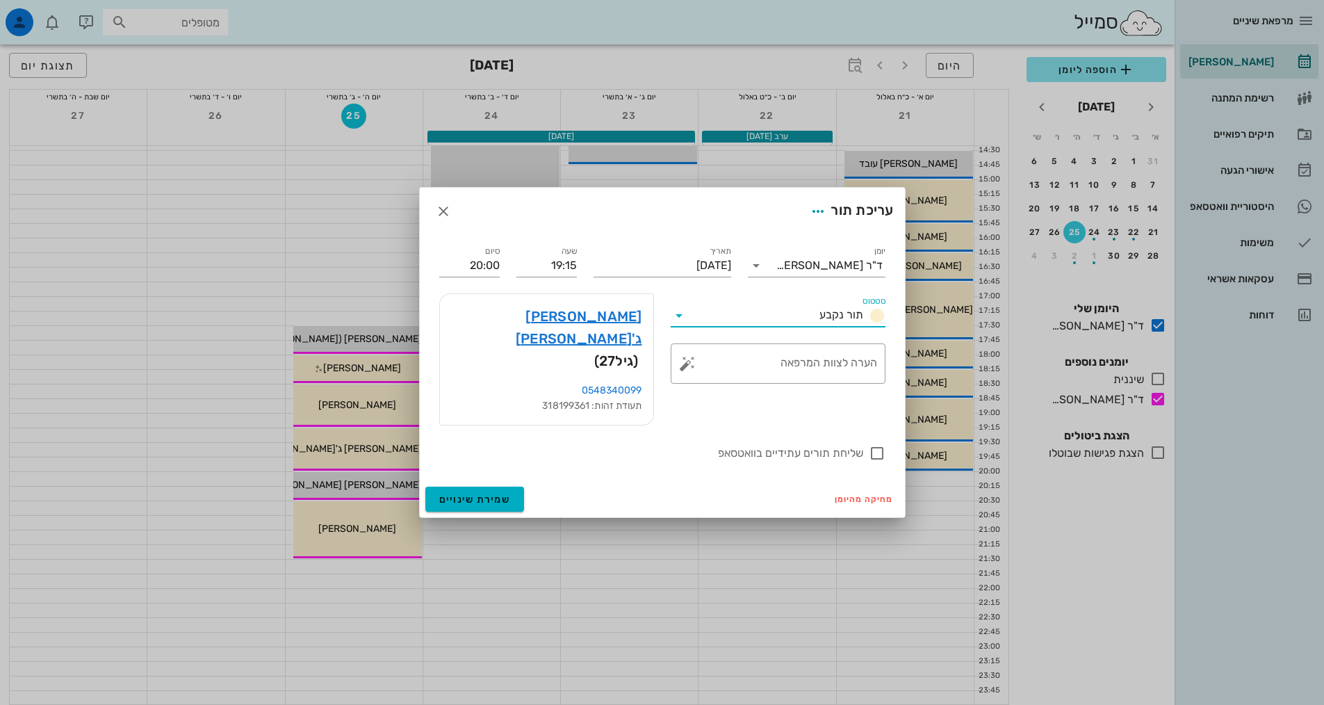
click at [721, 327] on input "סטטוס" at bounding box center [752, 315] width 124 height 22
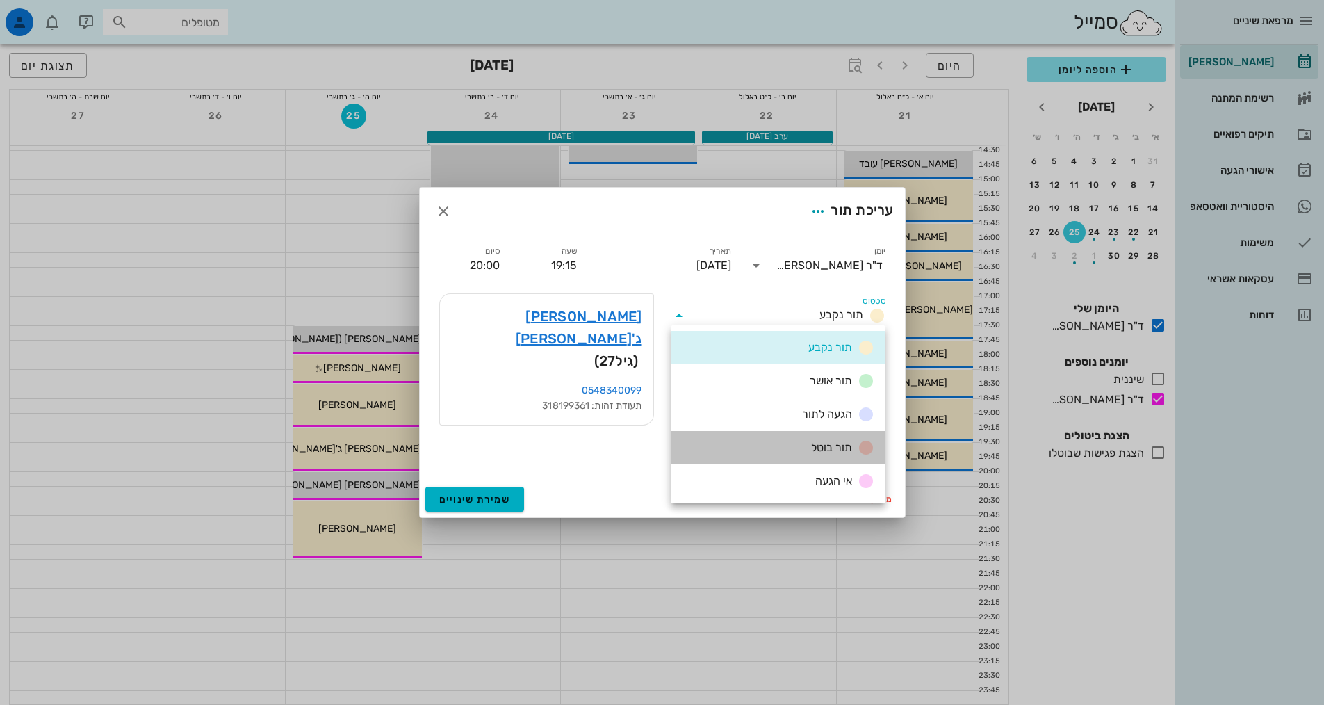
click at [804, 452] on div "תור בוטל" at bounding box center [778, 447] width 215 height 33
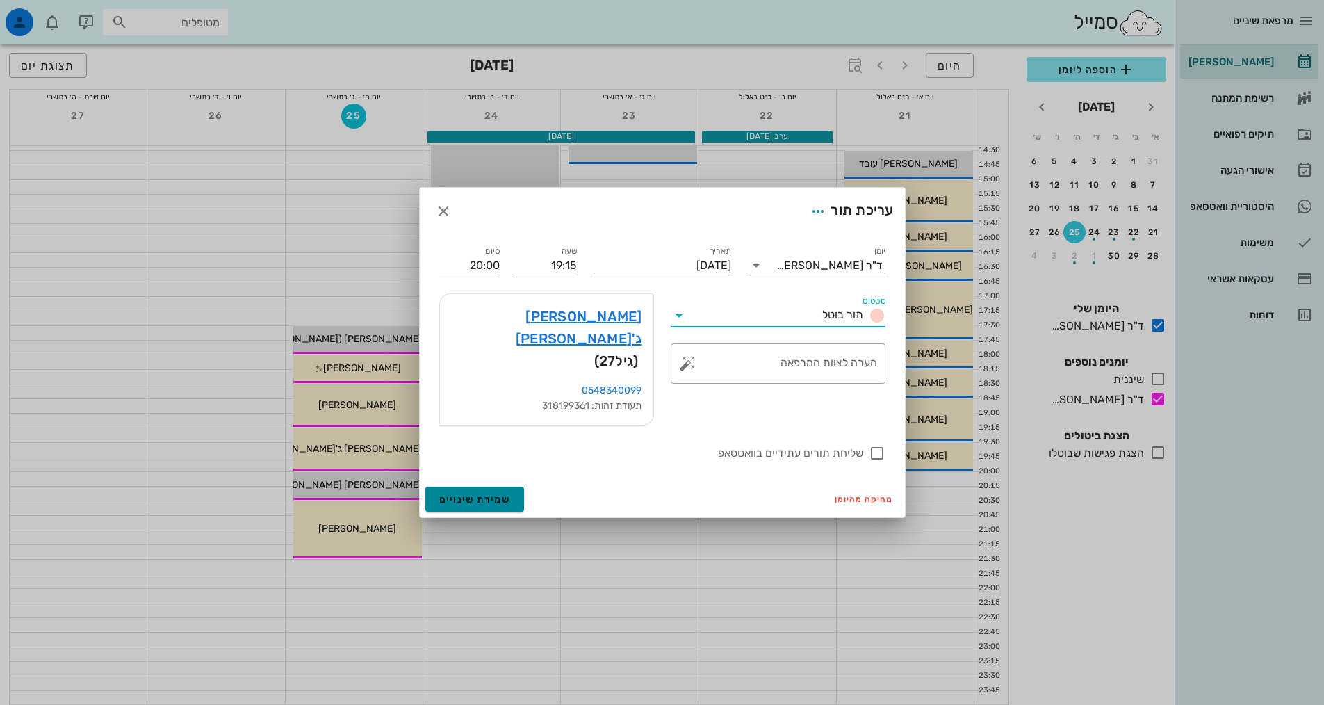
click at [503, 493] on span "שמירת שינויים" at bounding box center [475, 499] width 72 height 12
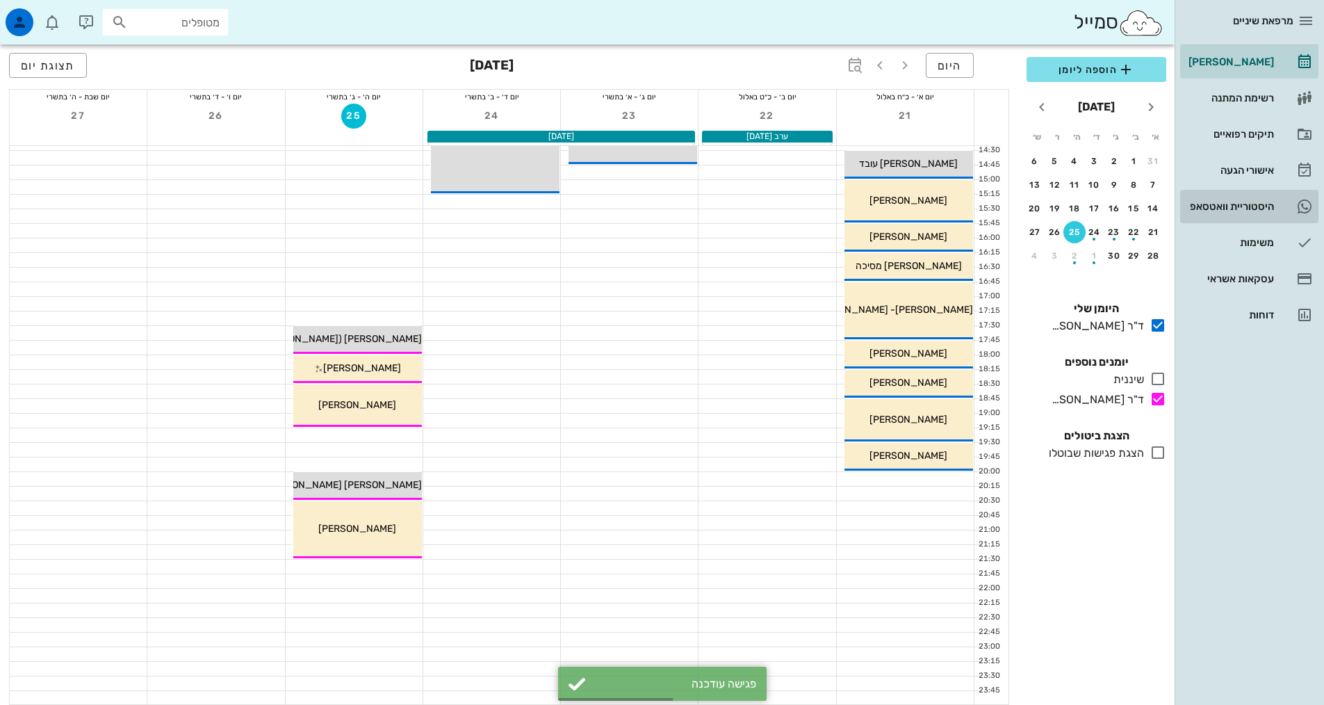
click at [1228, 201] on div "היסטוריית וואטסאפ" at bounding box center [1230, 206] width 88 height 11
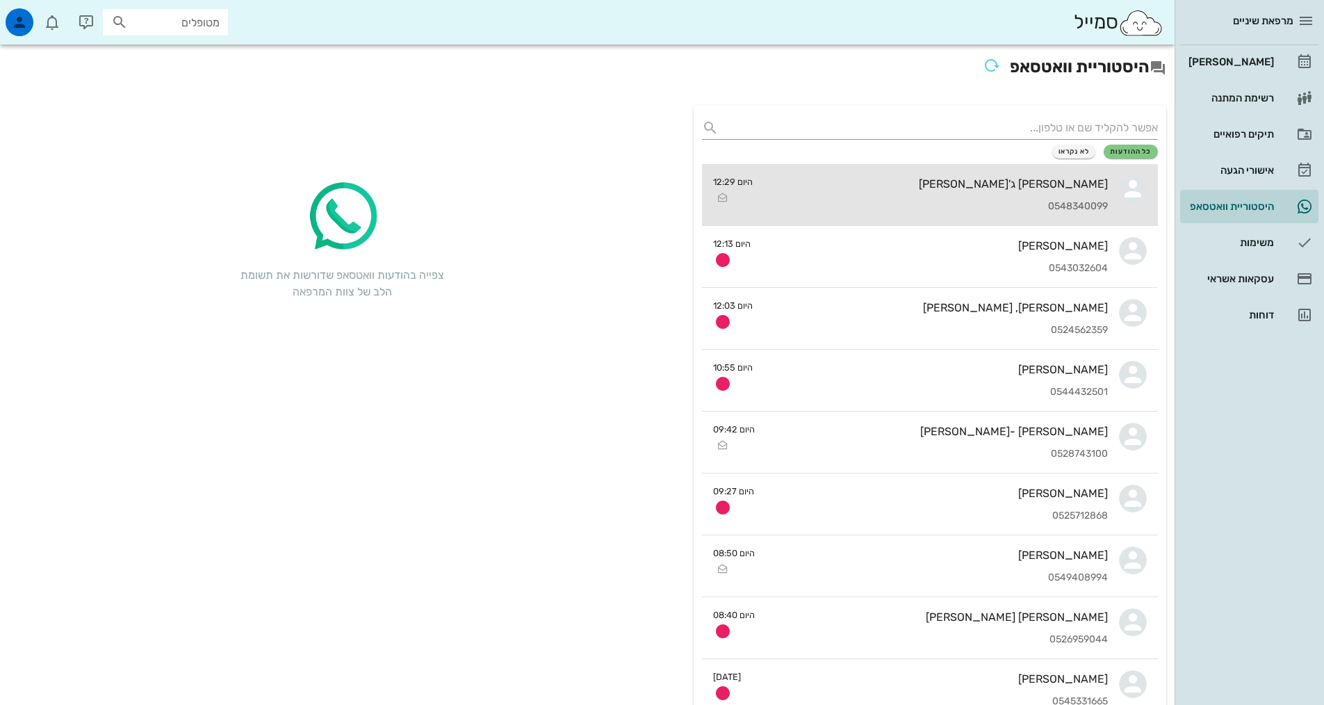
click at [878, 198] on div "[PERSON_NAME] ג'[PERSON_NAME] 0548340099" at bounding box center [936, 194] width 344 height 61
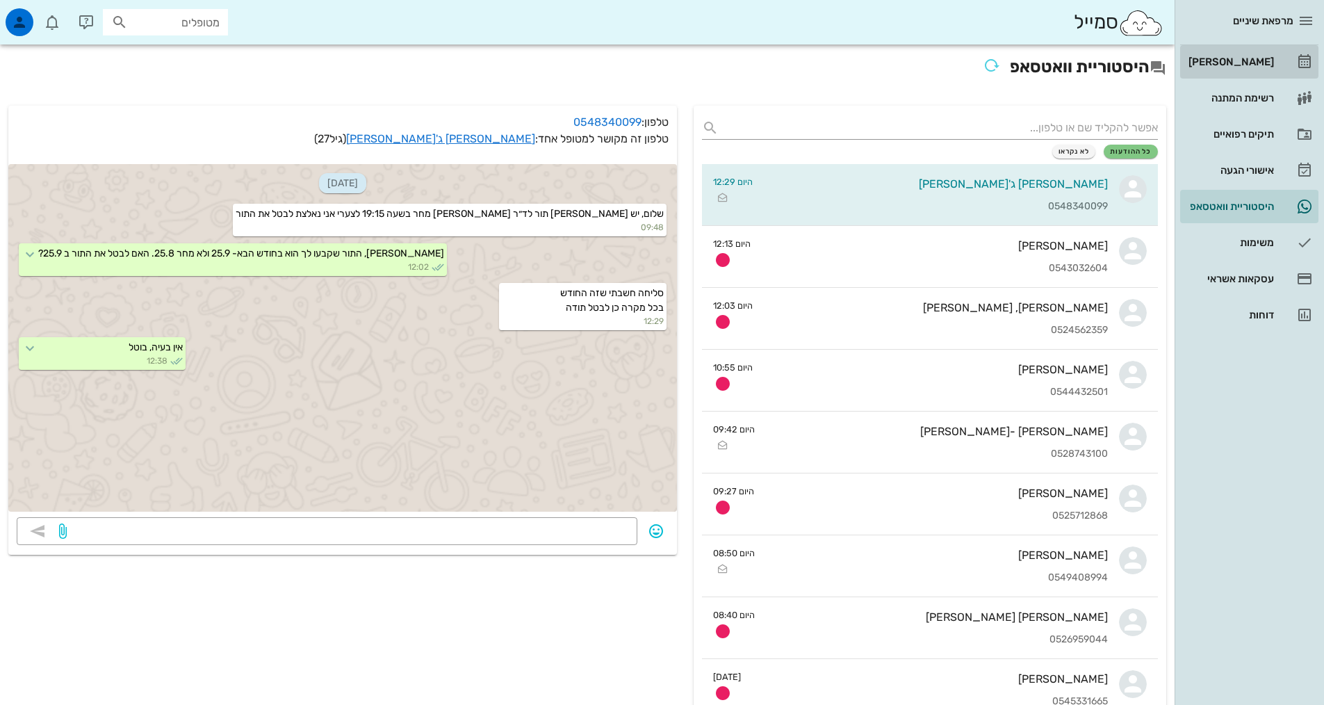
click at [1230, 69] on div "[PERSON_NAME]" at bounding box center [1230, 62] width 88 height 22
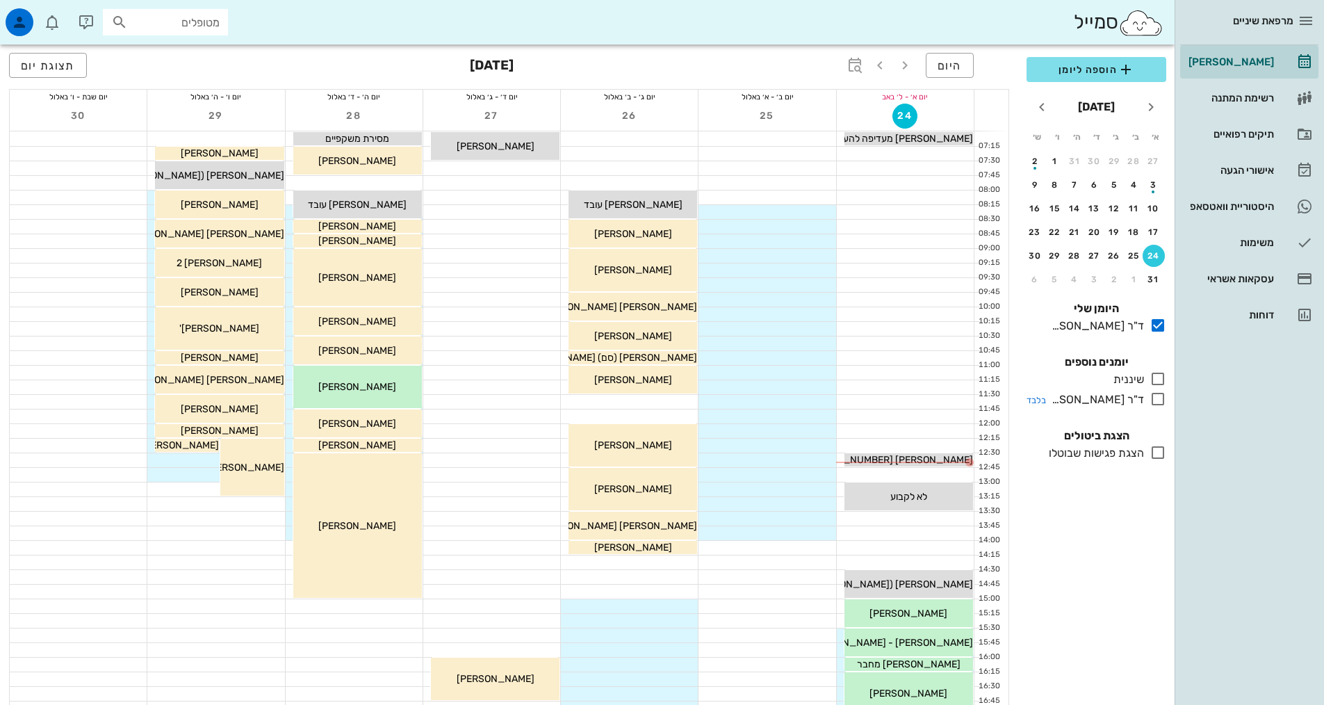
click at [1161, 404] on icon at bounding box center [1157, 399] width 17 height 17
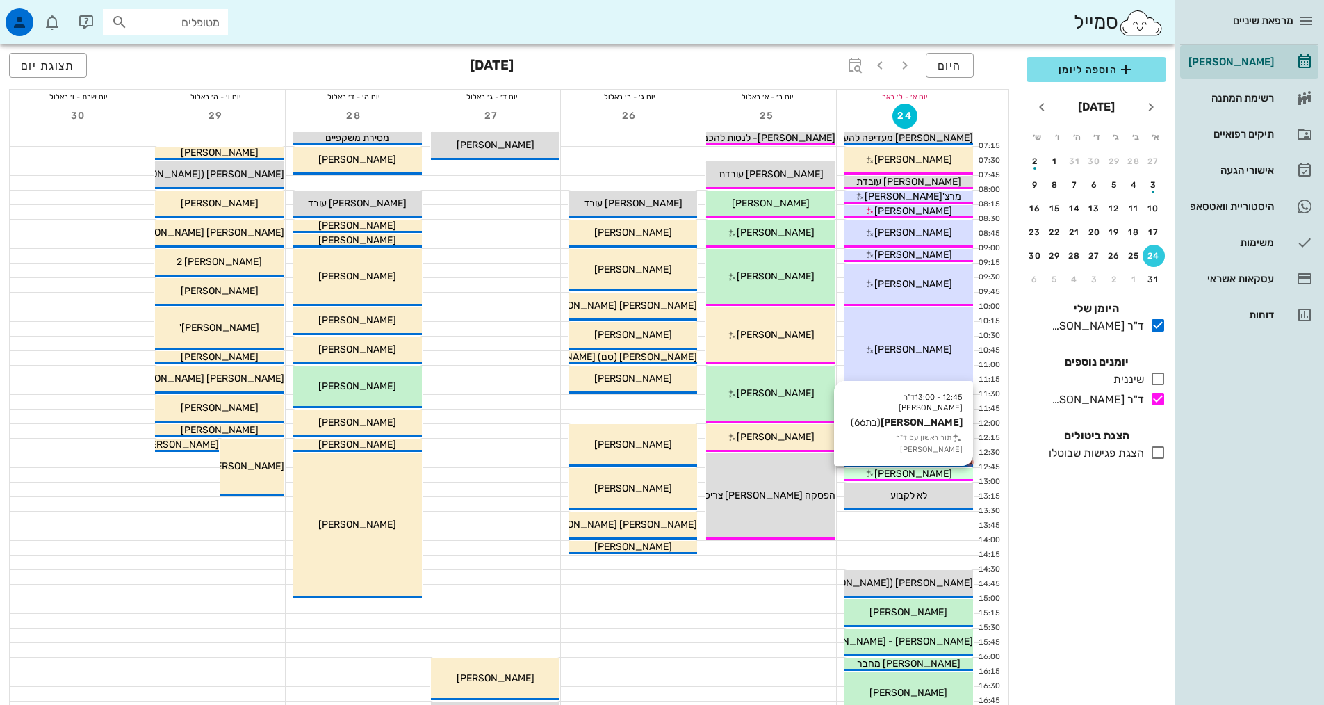
click at [954, 471] on div "[PERSON_NAME]" at bounding box center [908, 473] width 129 height 15
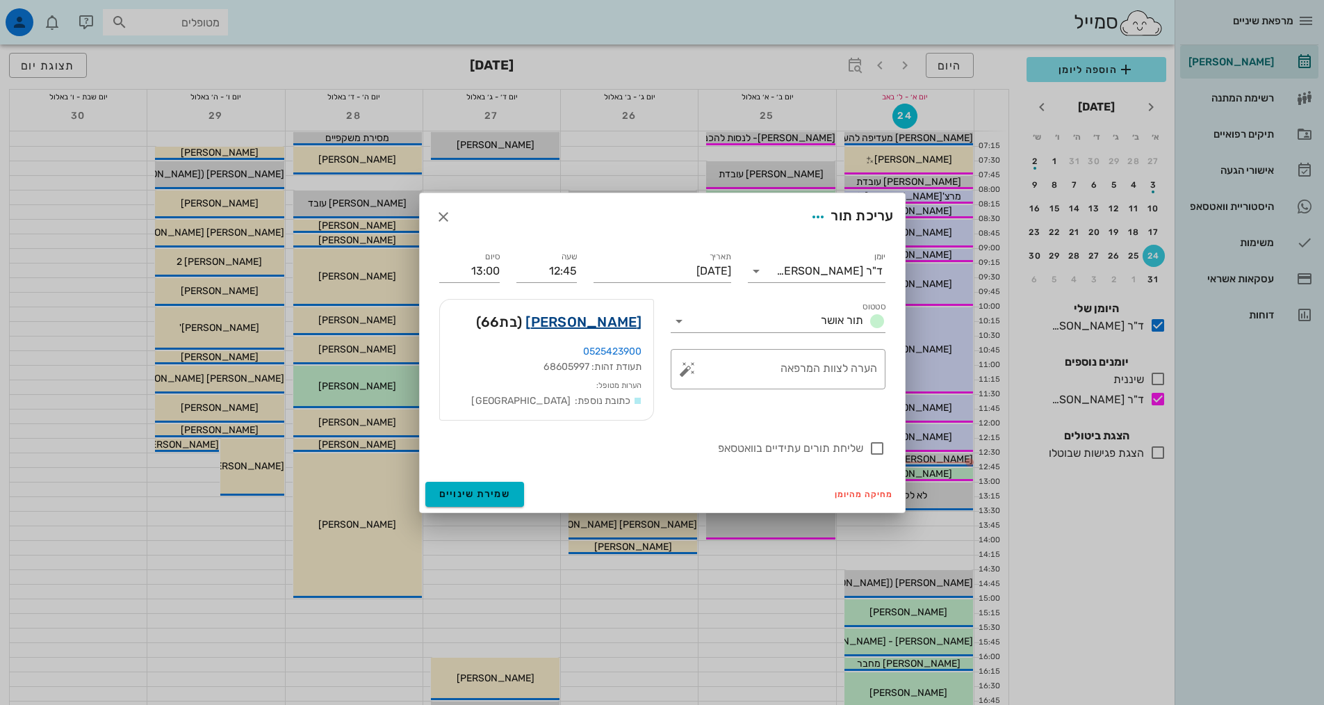
click at [634, 322] on link "[PERSON_NAME]" at bounding box center [583, 322] width 116 height 22
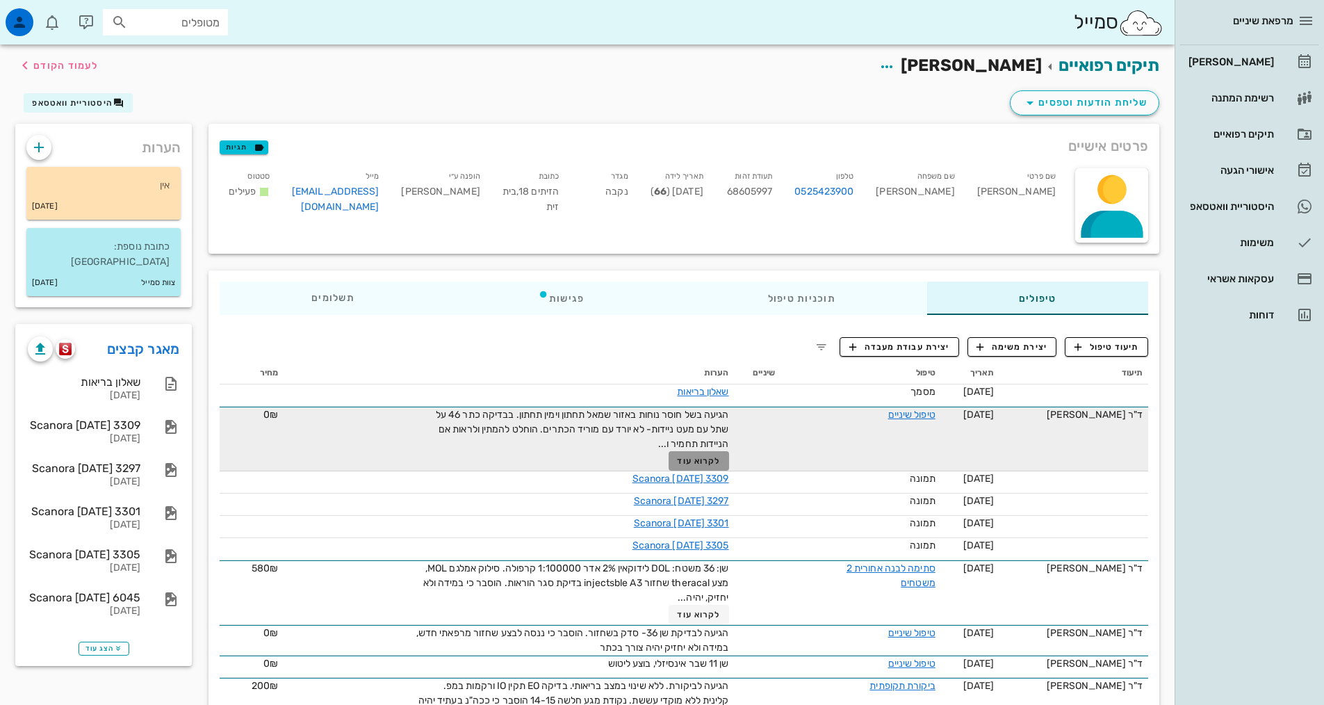
click at [701, 457] on span "לקרוא עוד" at bounding box center [698, 461] width 43 height 10
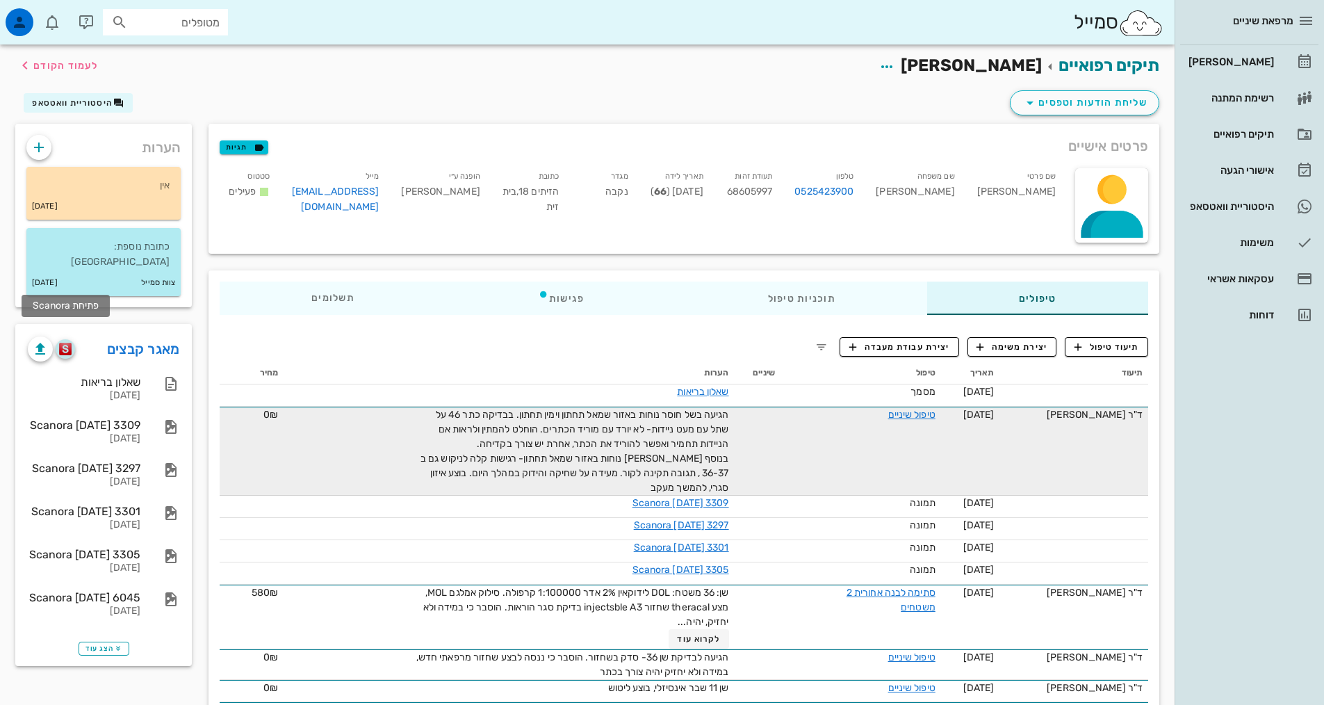
click at [66, 343] on img "button" at bounding box center [65, 349] width 13 height 13
